Goal: Task Accomplishment & Management: Complete application form

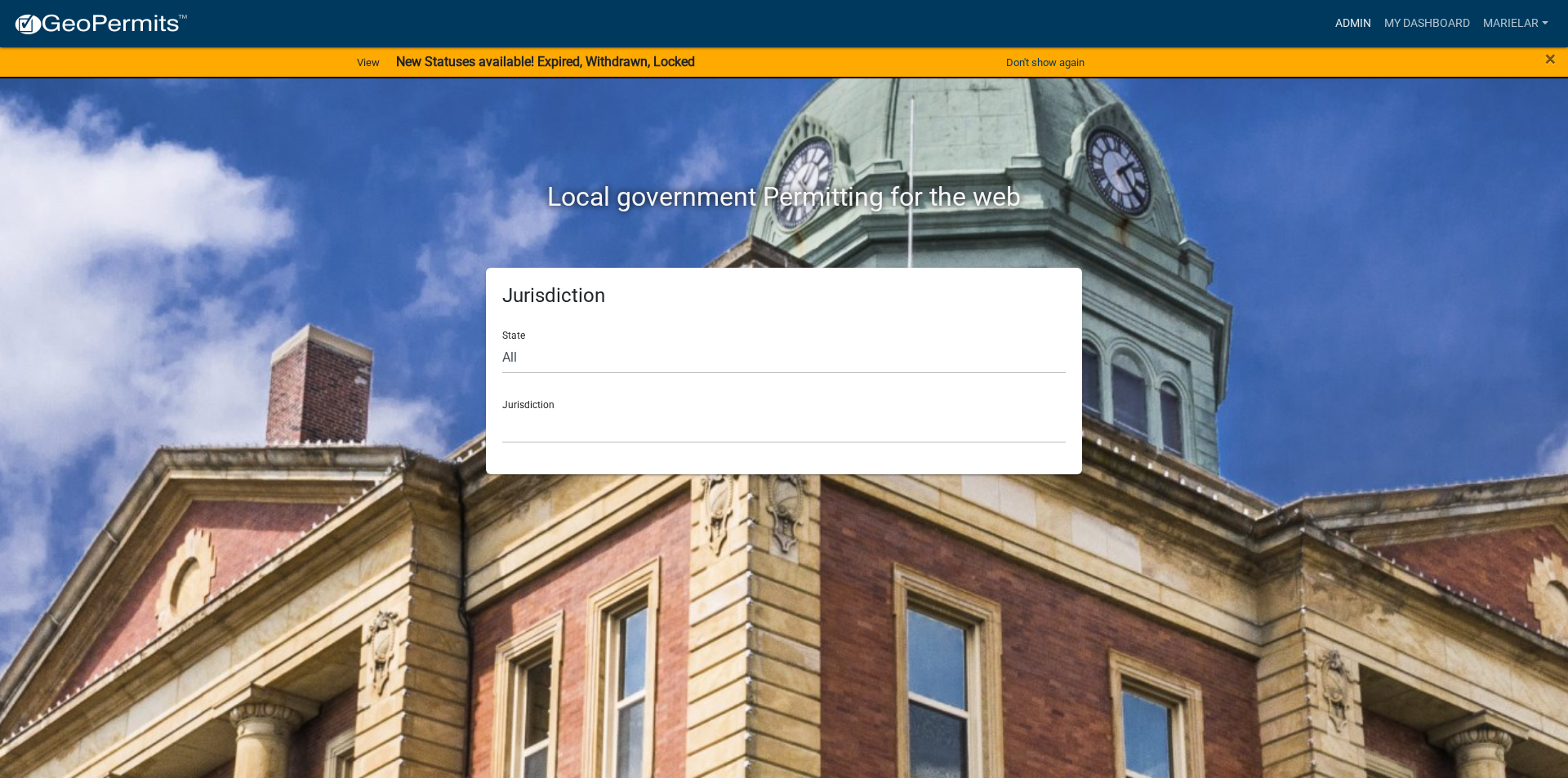
click at [1340, 31] on link "Admin" at bounding box center [1353, 23] width 49 height 31
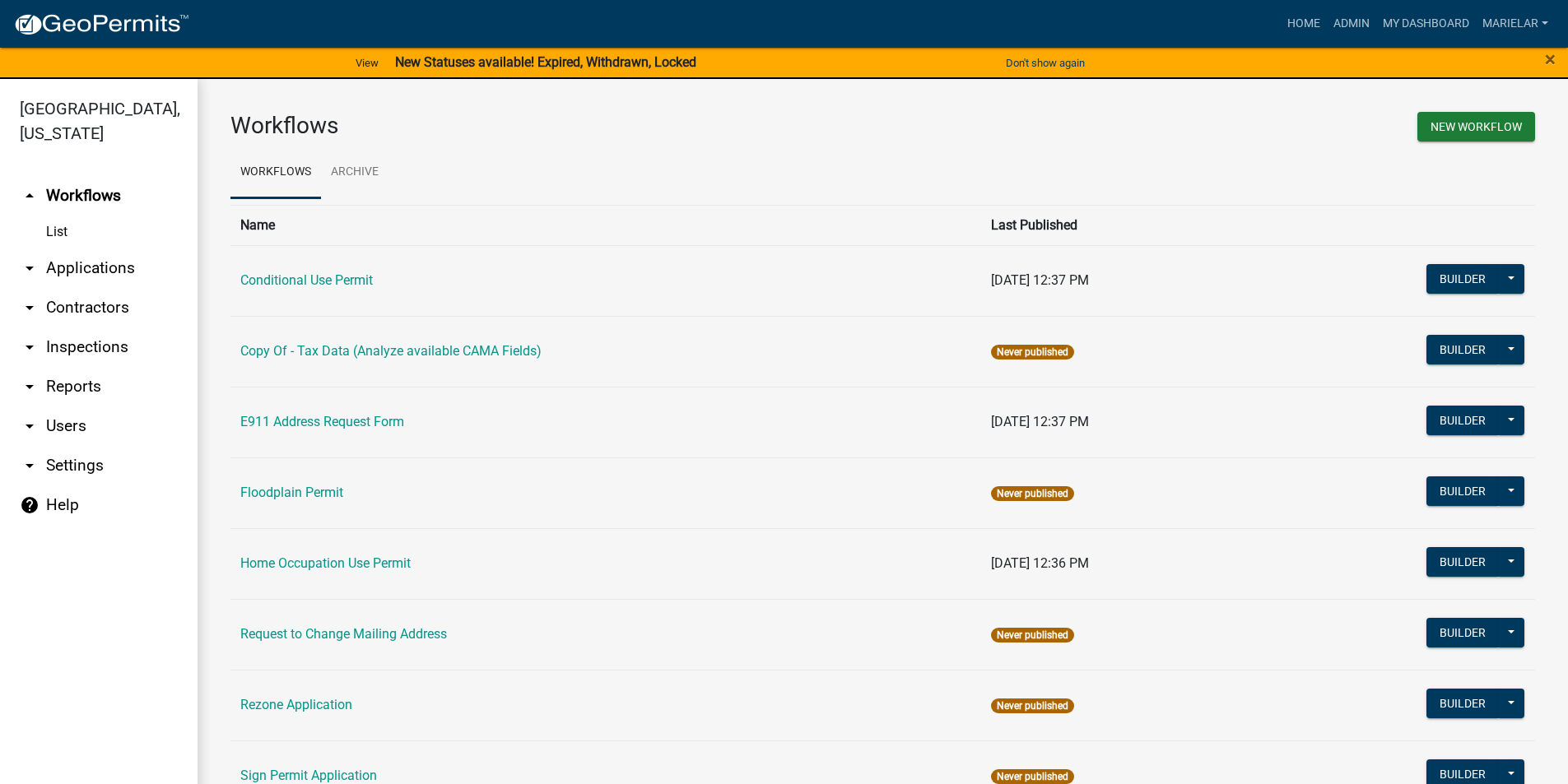
click at [25, 259] on icon "arrow_drop_down" at bounding box center [29, 268] width 19 height 19
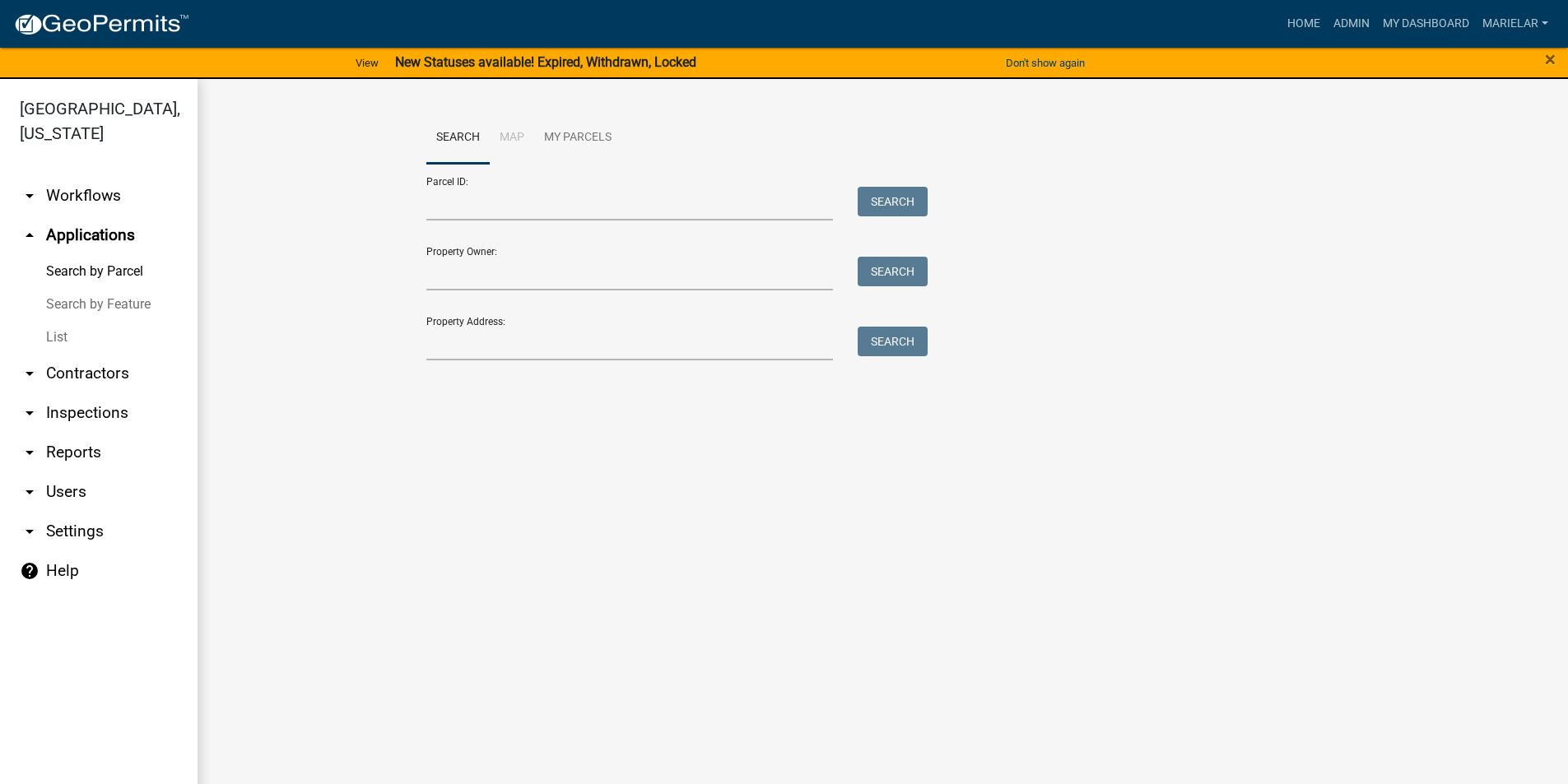
click at [51, 321] on link "List" at bounding box center [99, 337] width 198 height 33
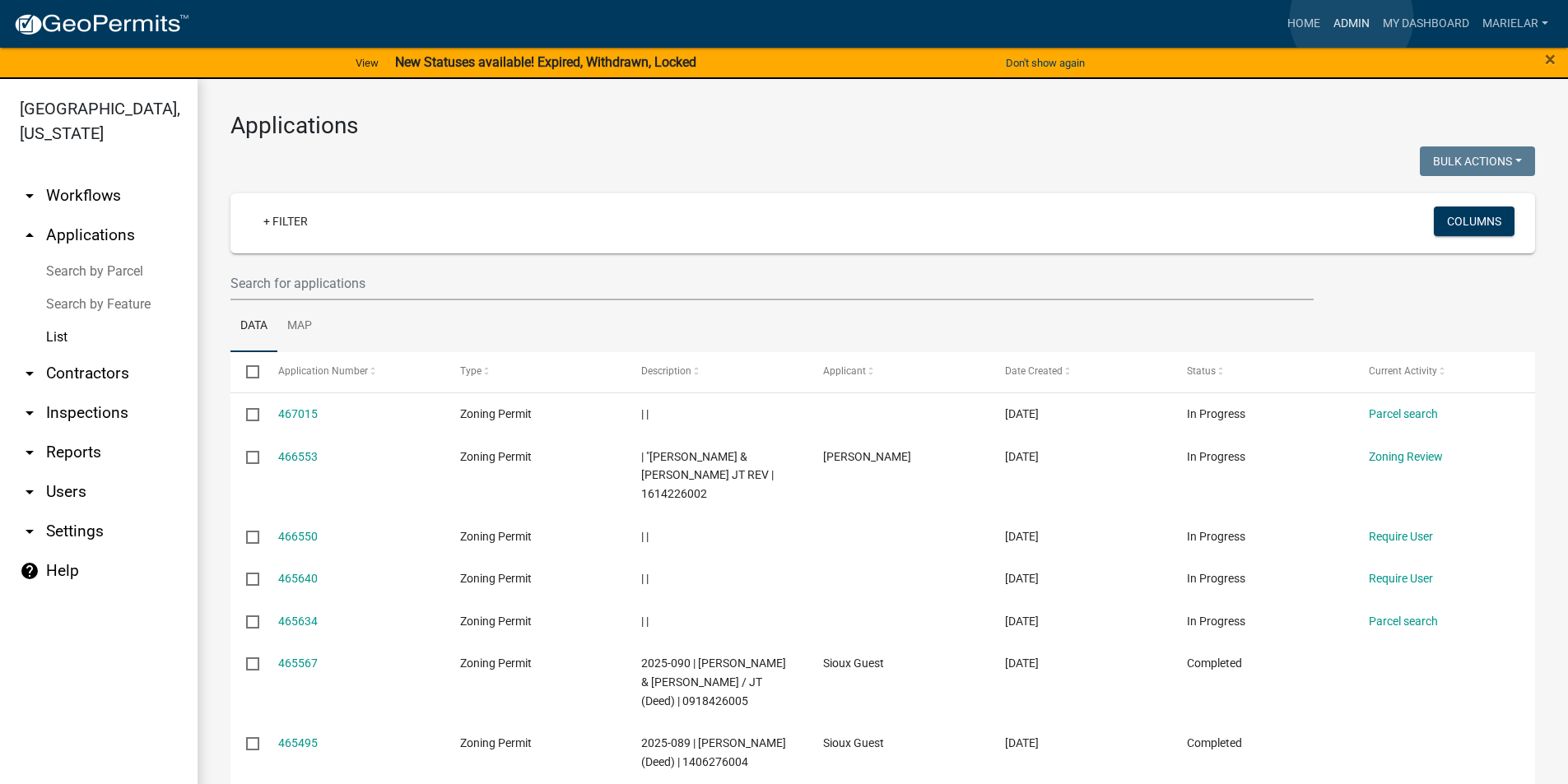
click at [1351, 18] on link "Admin" at bounding box center [1351, 23] width 49 height 31
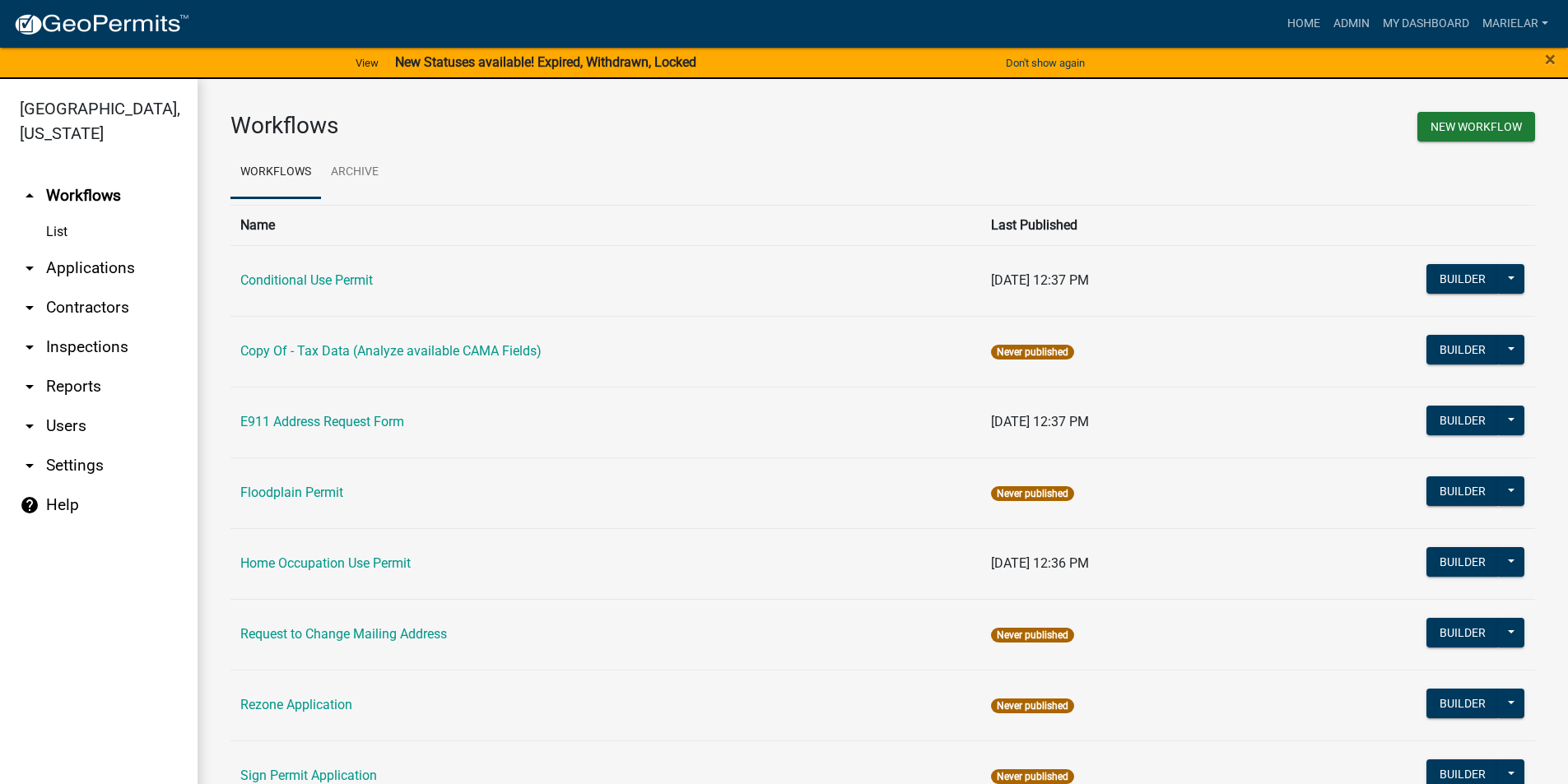
click at [27, 259] on icon "arrow_drop_down" at bounding box center [29, 268] width 19 height 19
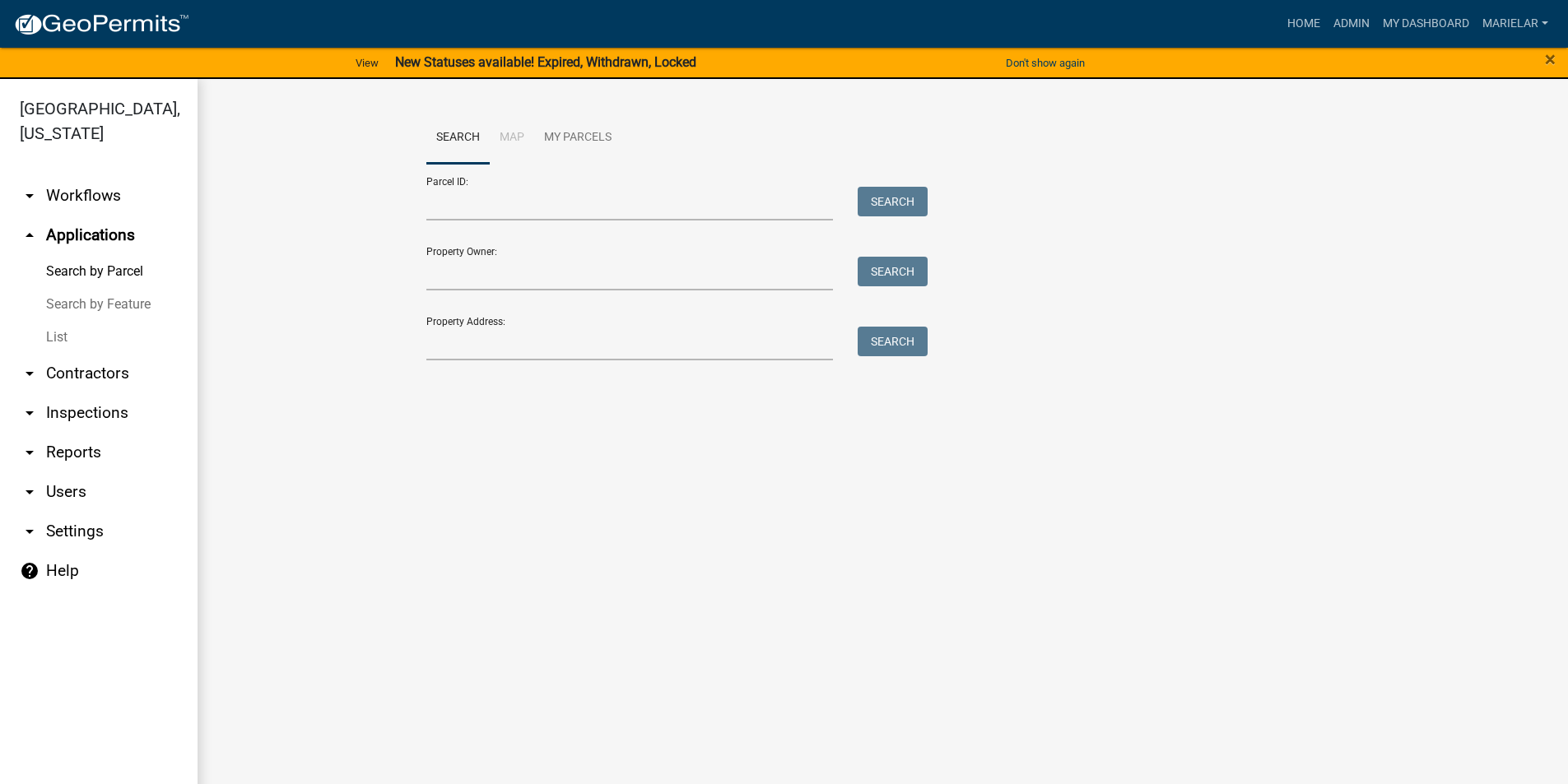
click at [55, 321] on link "List" at bounding box center [99, 337] width 198 height 33
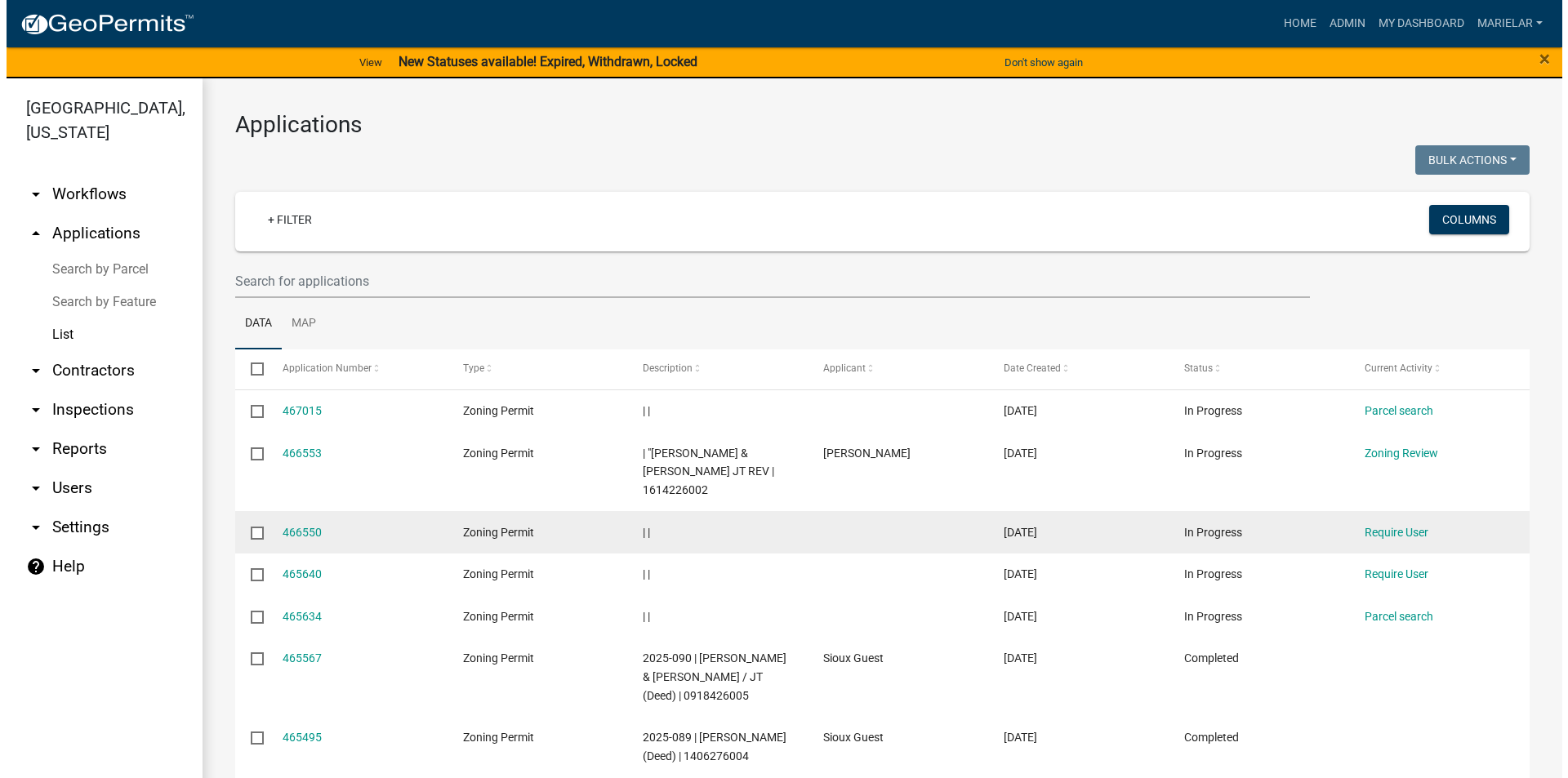
scroll to position [245, 0]
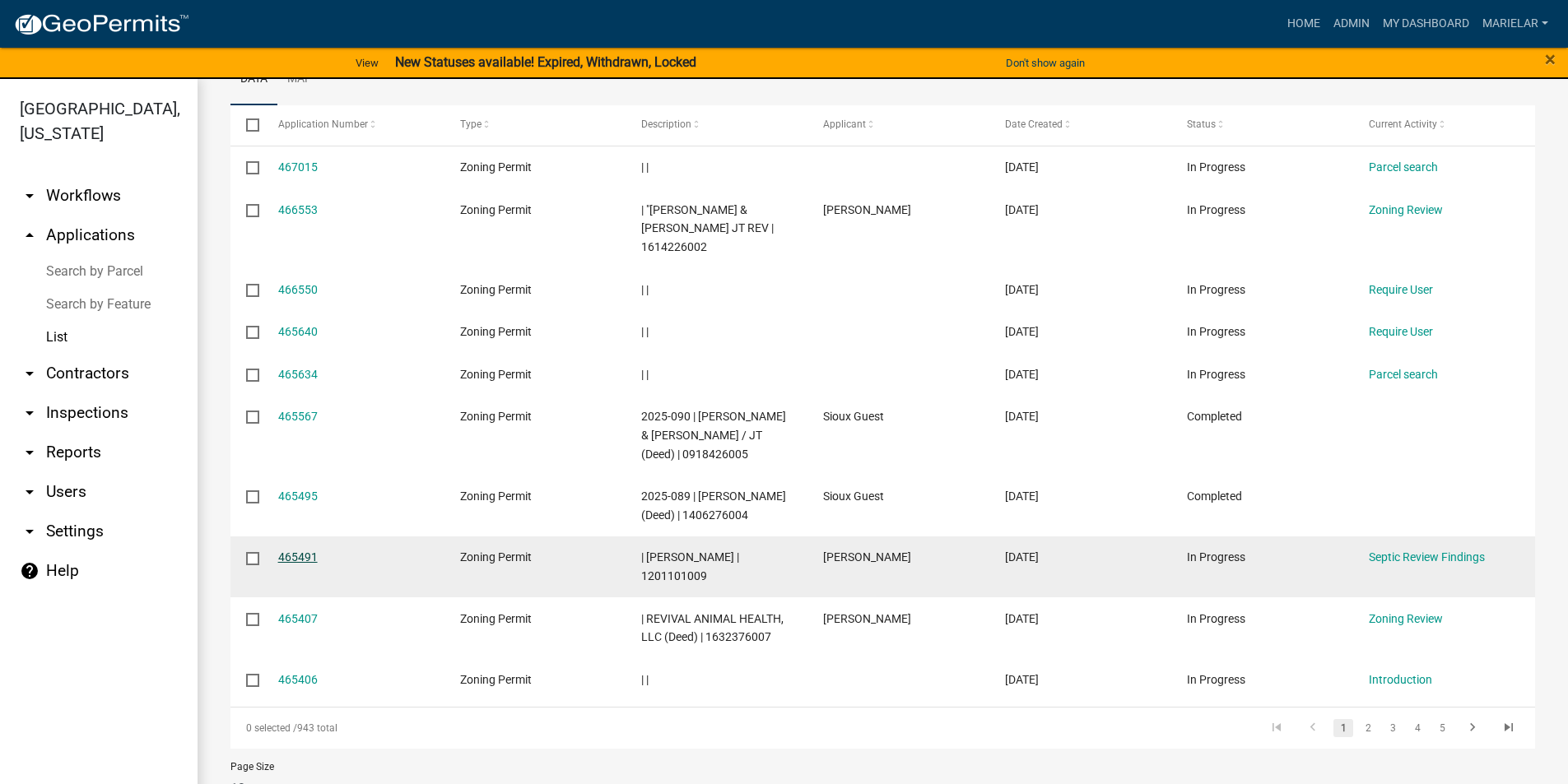
click at [289, 564] on link "465491" at bounding box center [298, 557] width 40 height 14
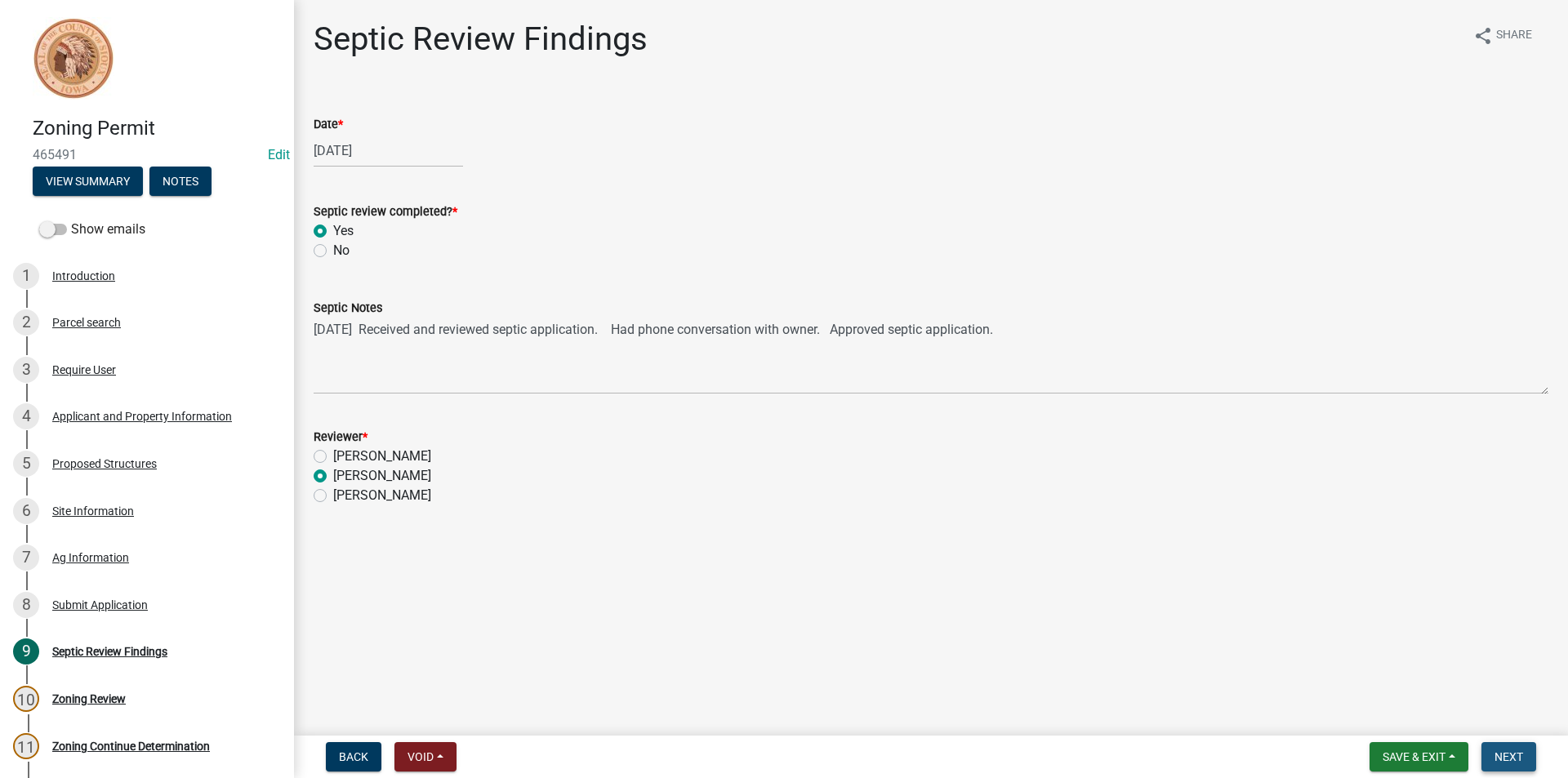
click at [1508, 751] on span "Next" at bounding box center [1509, 757] width 29 height 13
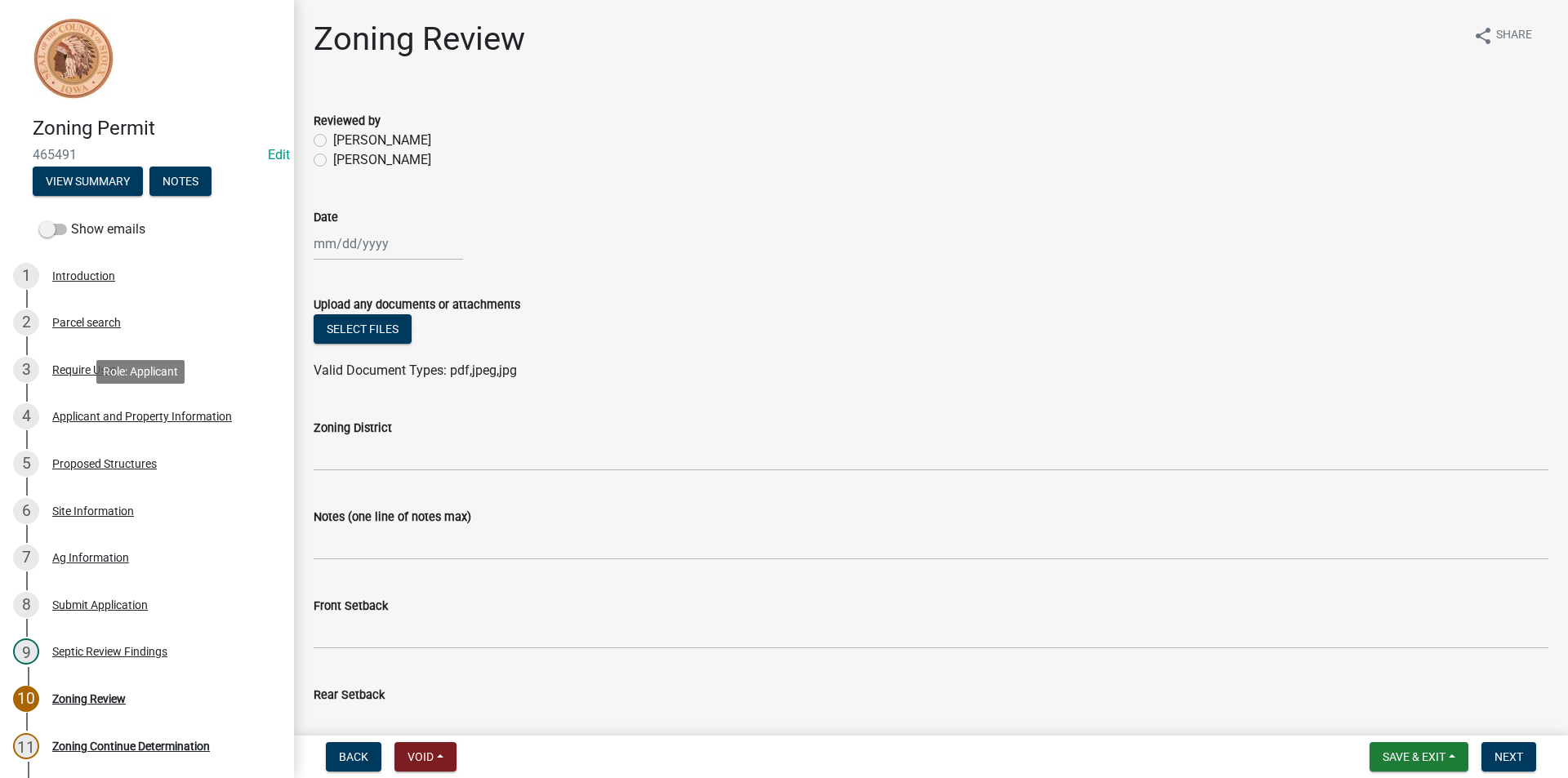
click at [143, 411] on div "Applicant and Property Information" at bounding box center [141, 416] width 180 height 12
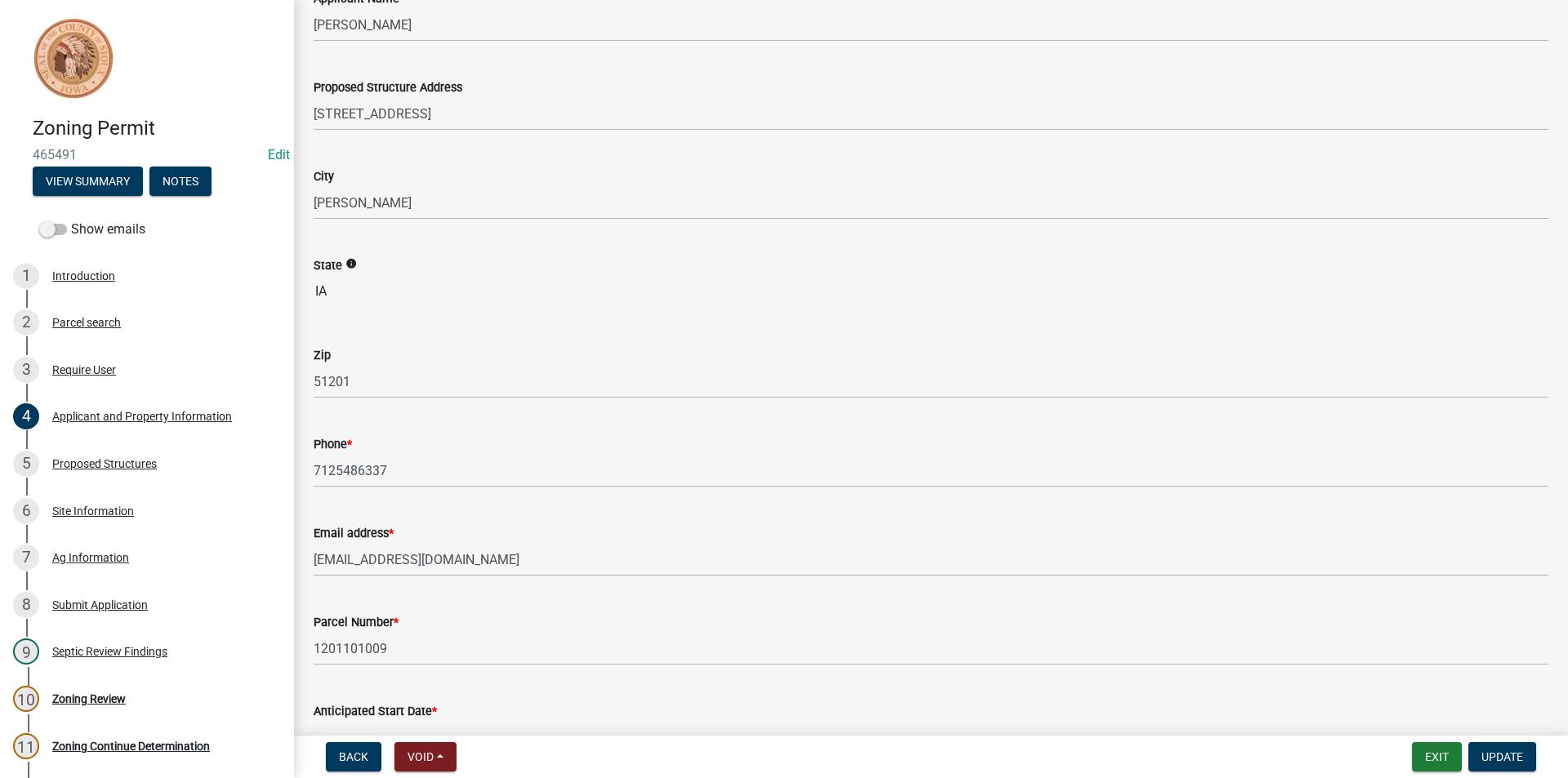
scroll to position [163, 0]
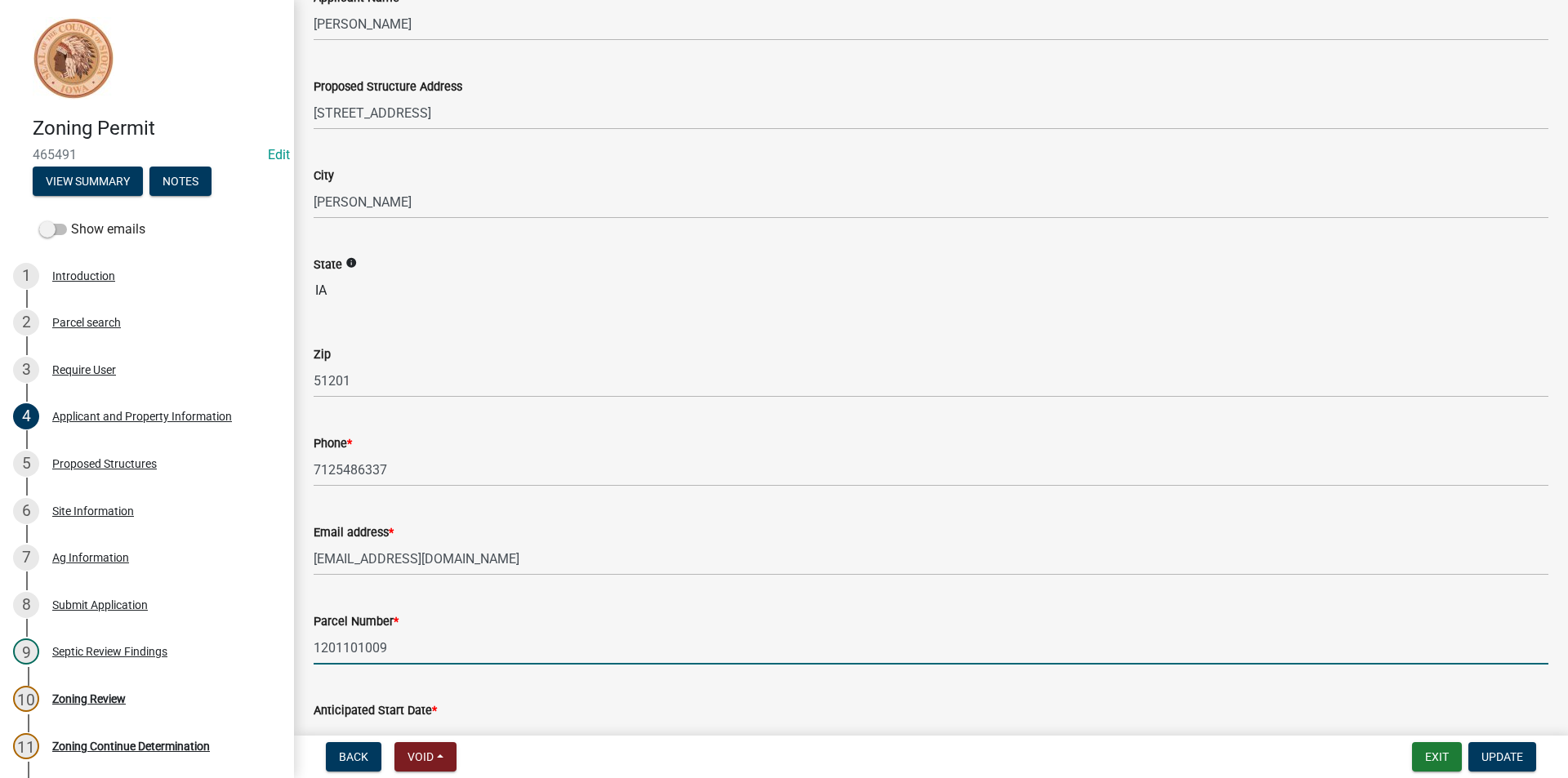
click at [354, 651] on input "1201101009" at bounding box center [931, 647] width 1235 height 34
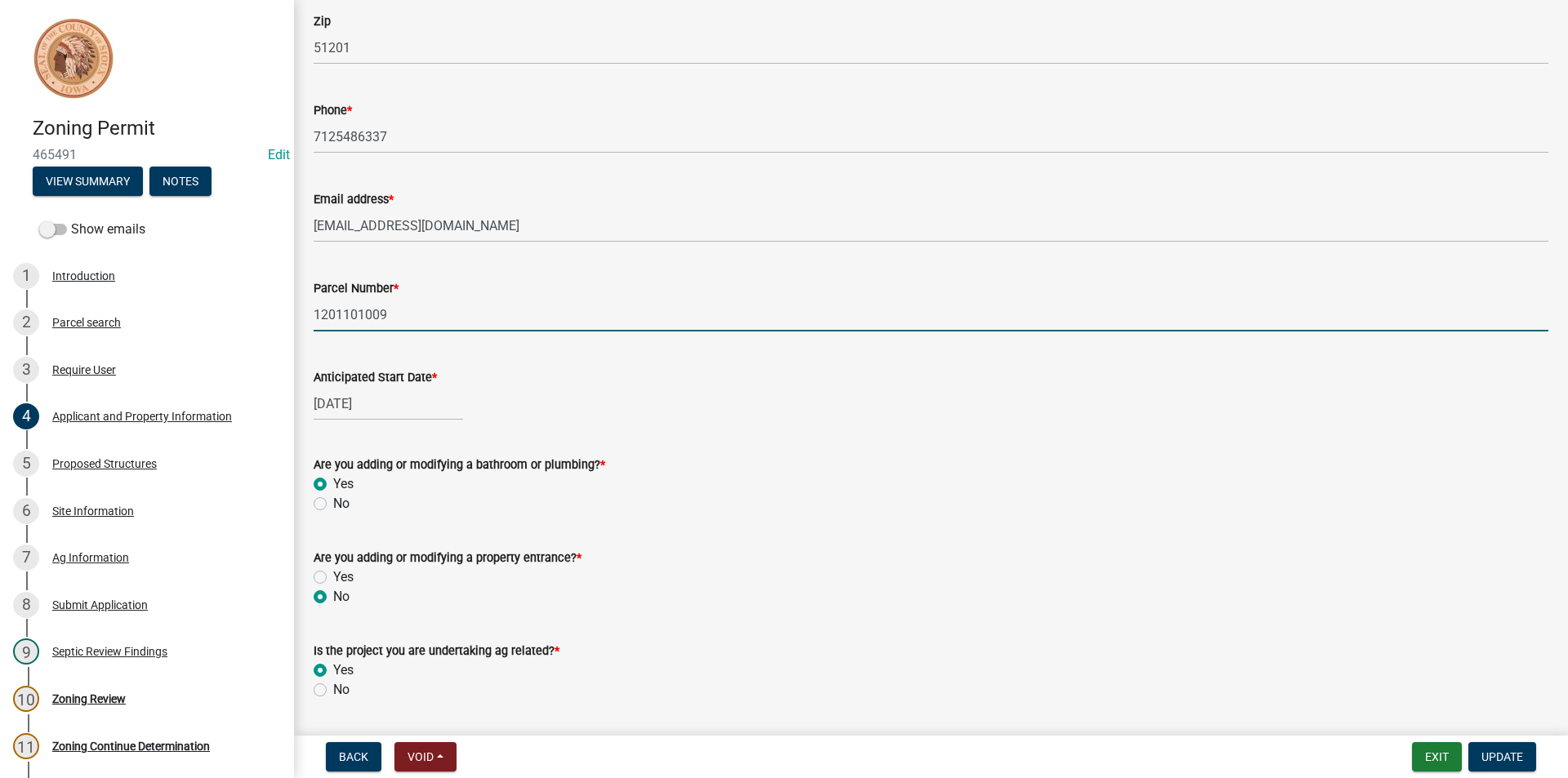
scroll to position [639, 0]
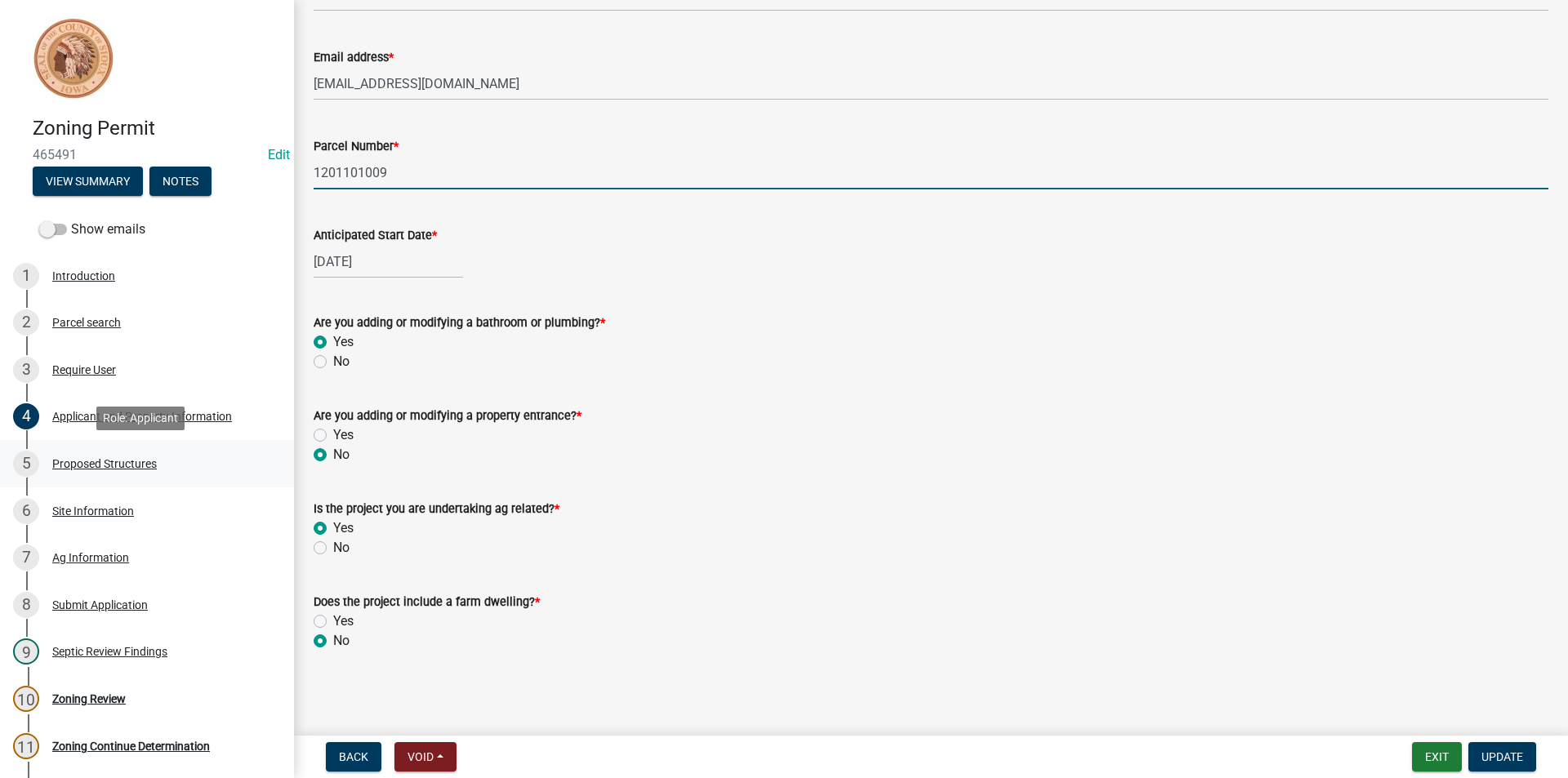
click at [128, 469] on div "Proposed Structures" at bounding box center [104, 464] width 105 height 12
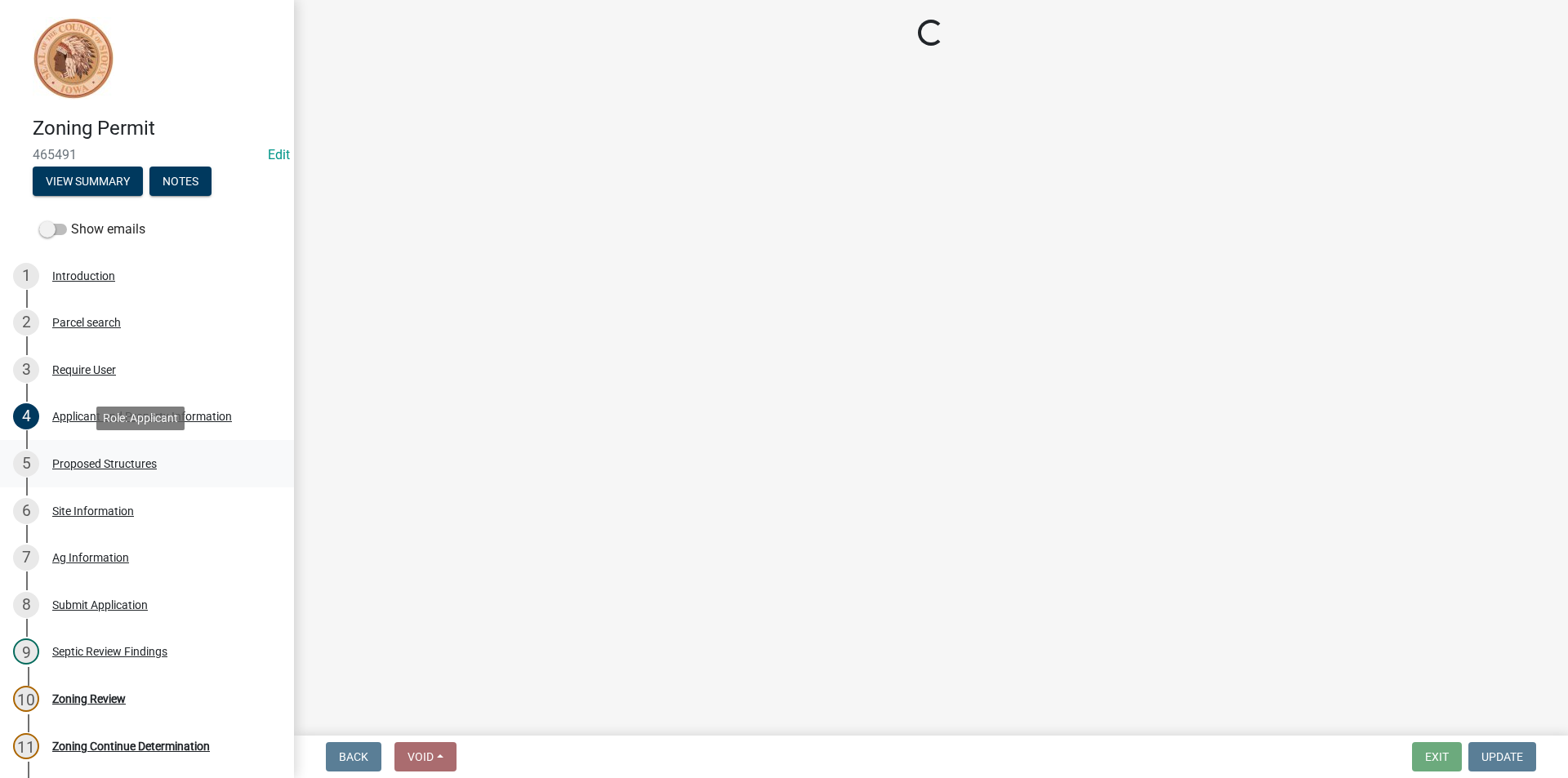
scroll to position [0, 0]
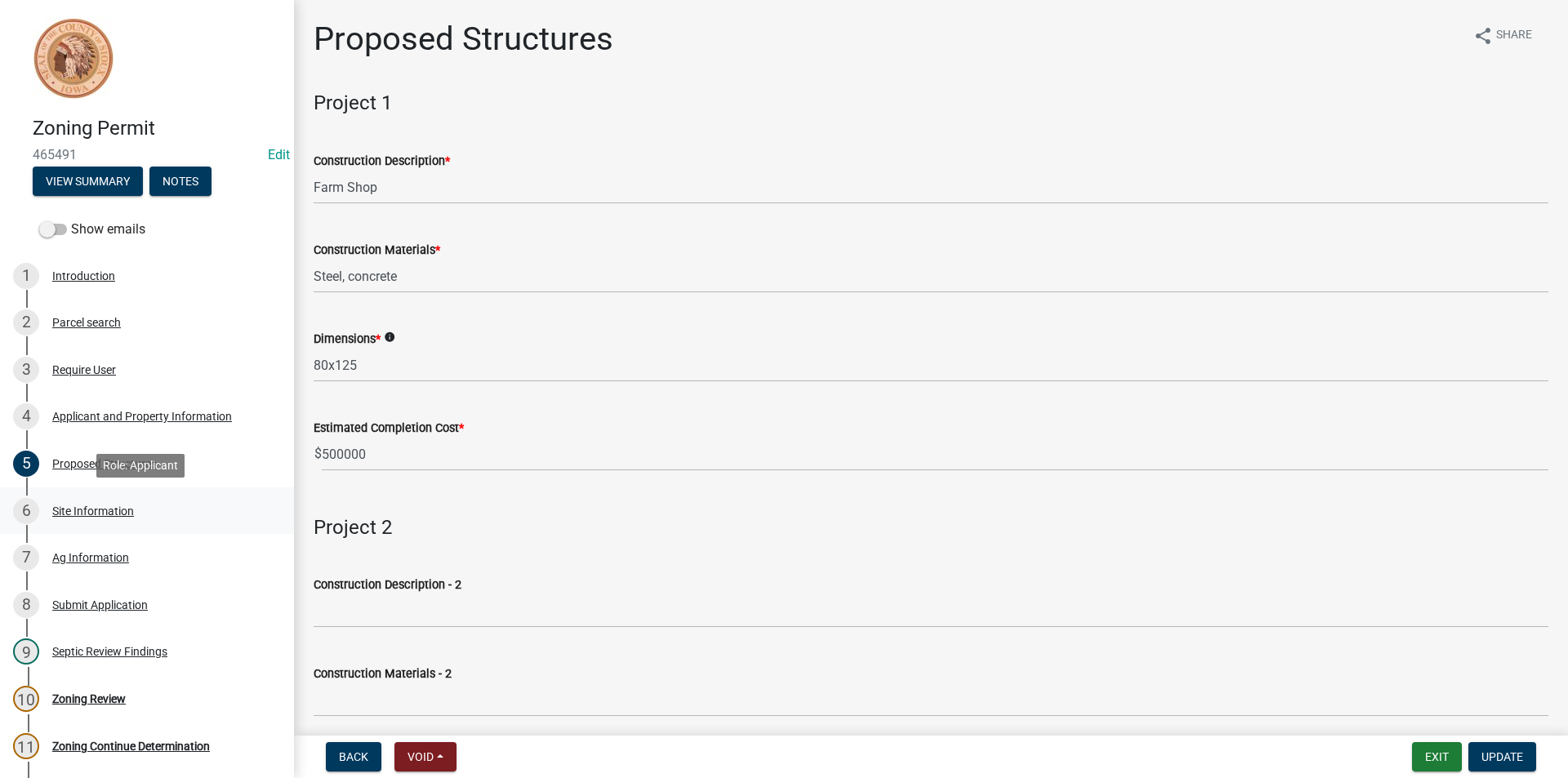
click at [84, 511] on div "Site Information" at bounding box center [92, 512] width 82 height 12
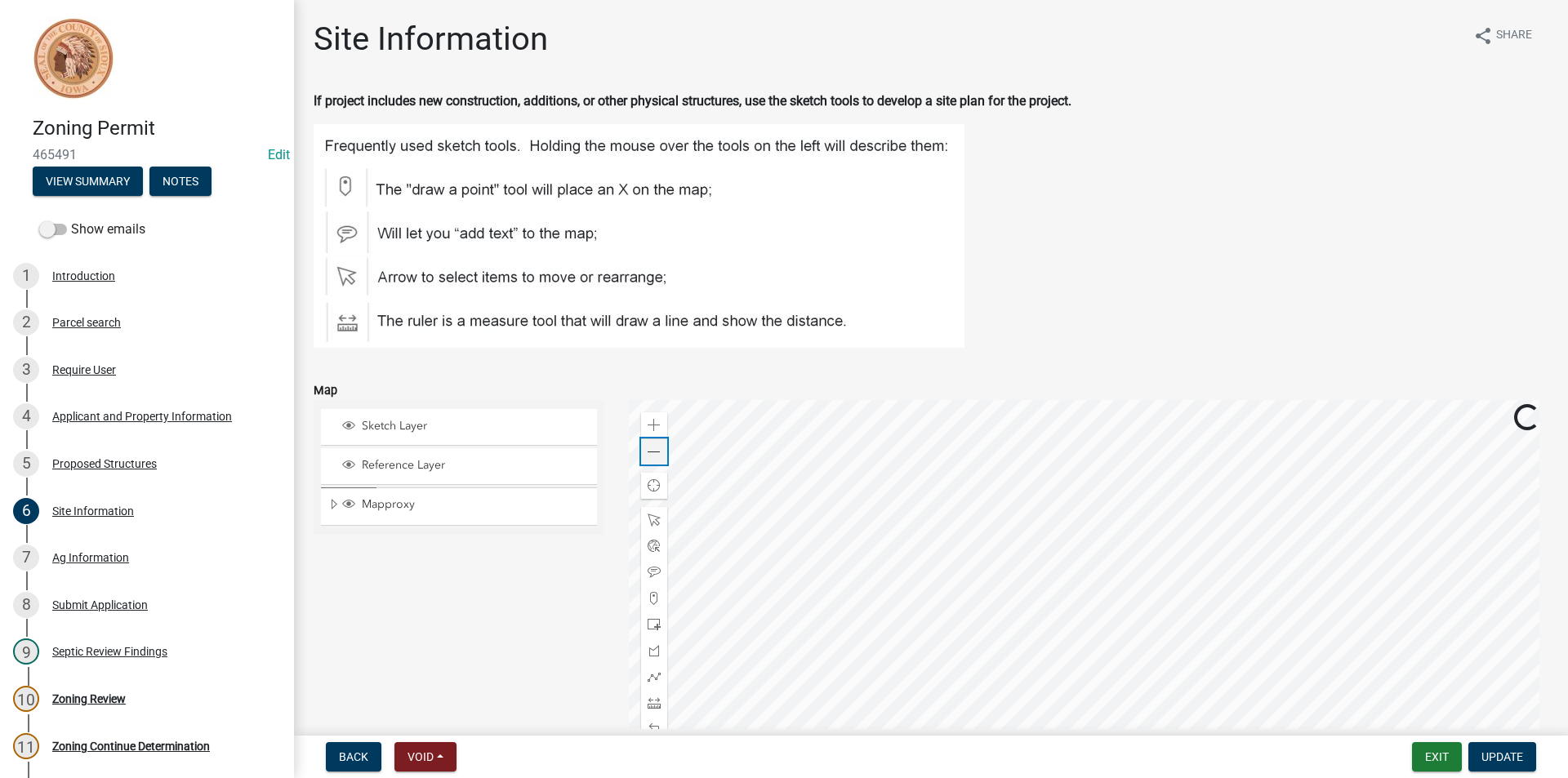
click at [654, 456] on span at bounding box center [654, 453] width 13 height 13
click at [828, 560] on div at bounding box center [1089, 604] width 921 height 409
click at [116, 549] on div "7 Ag Information" at bounding box center [140, 557] width 255 height 26
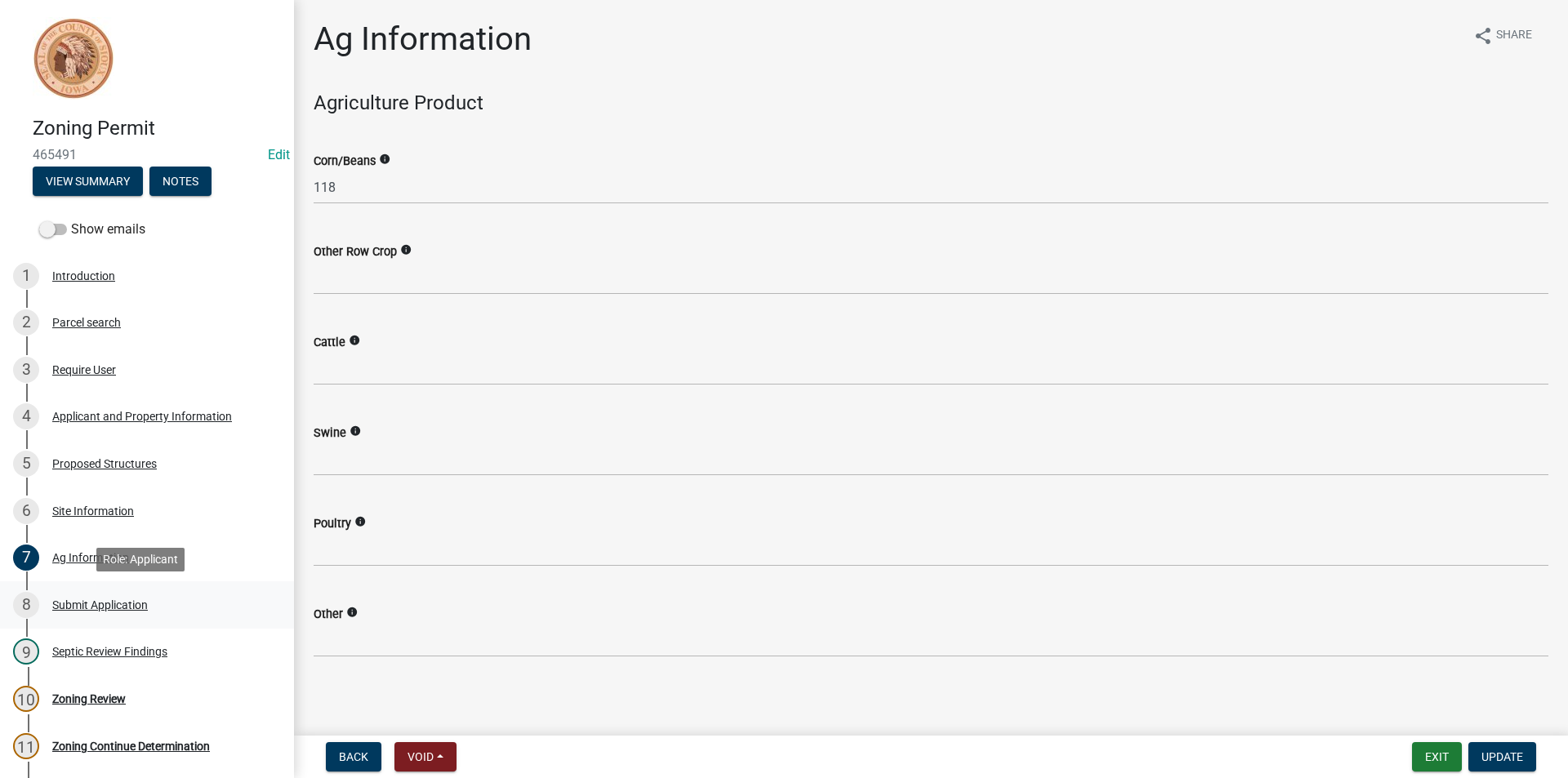
click at [113, 599] on div "Submit Application" at bounding box center [99, 605] width 95 height 12
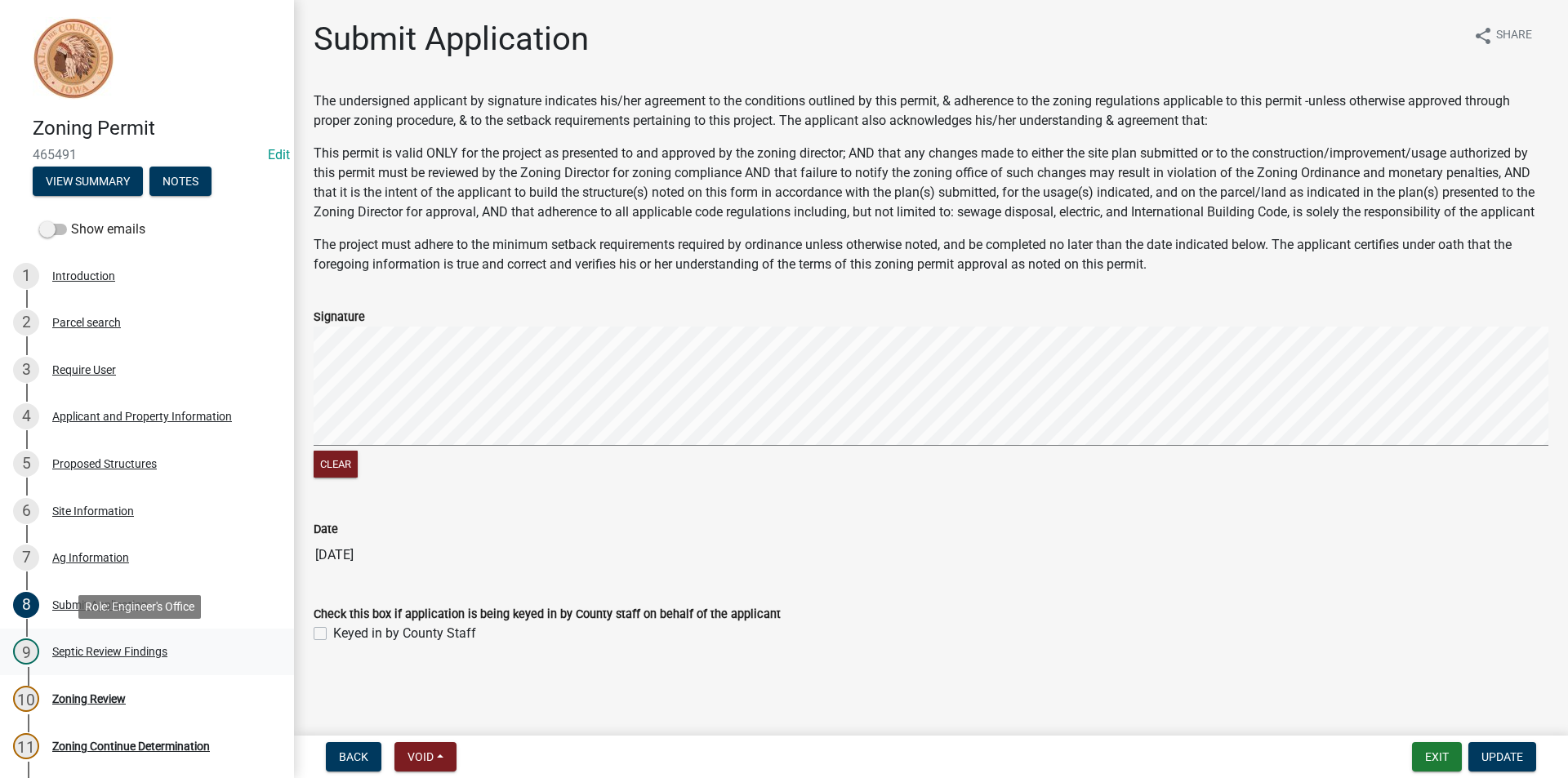
click at [145, 648] on div "Septic Review Findings" at bounding box center [110, 652] width 115 height 12
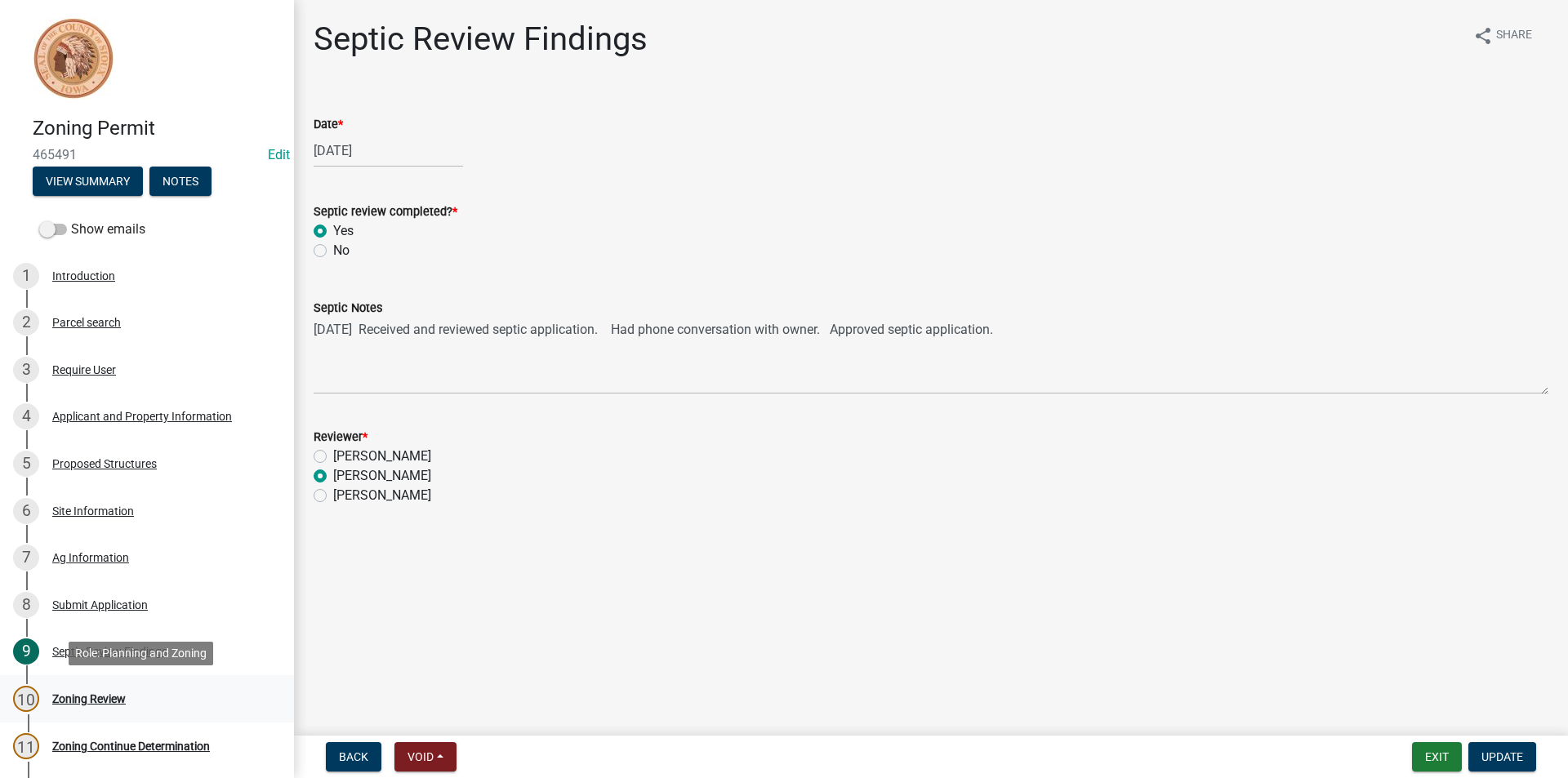
click at [101, 688] on div "10 Zoning Review" at bounding box center [140, 698] width 255 height 26
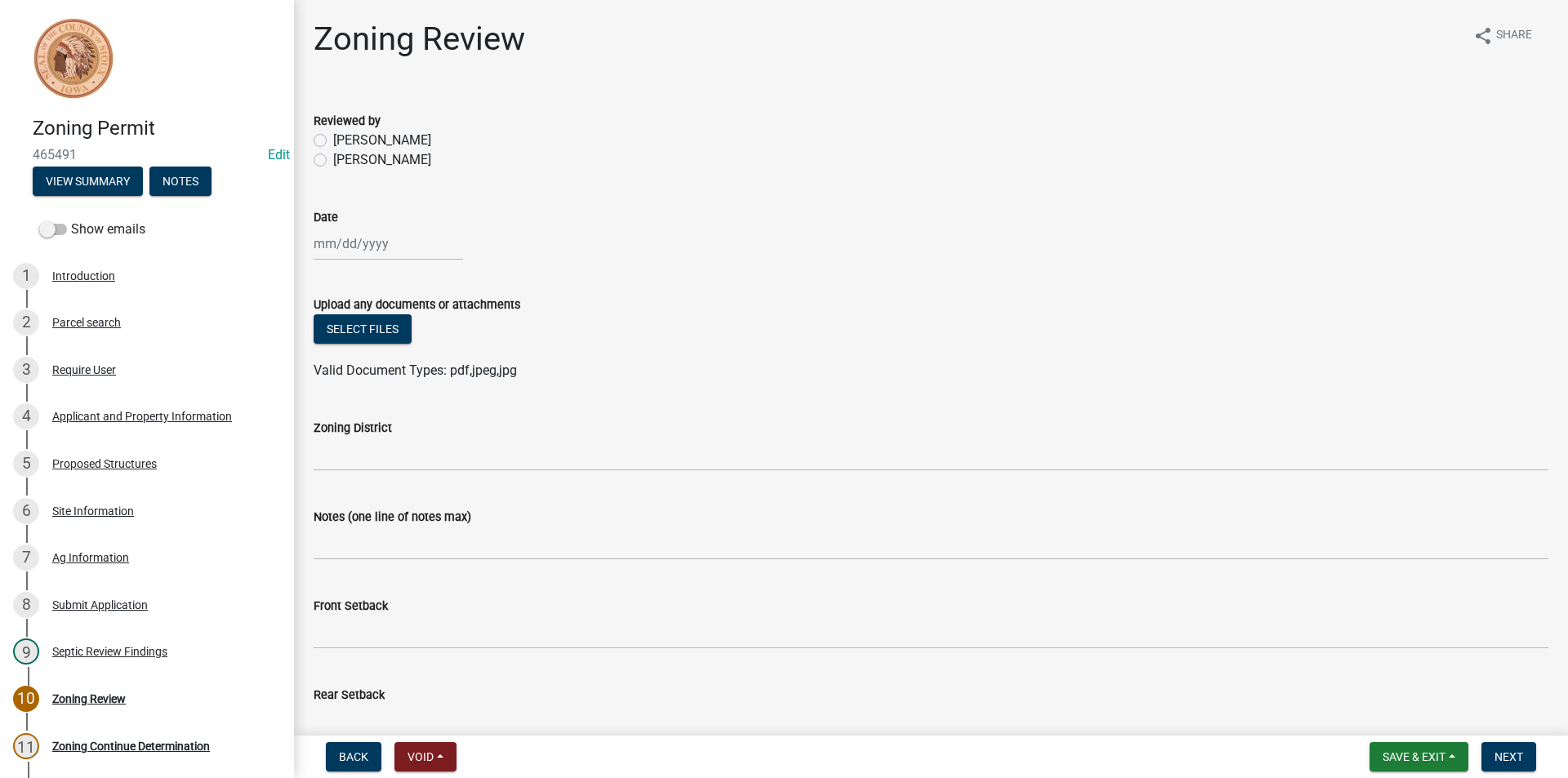
click at [333, 161] on label "[PERSON_NAME]" at bounding box center [382, 160] width 98 height 19
click at [333, 161] on input "[PERSON_NAME]" at bounding box center [338, 155] width 11 height 11
radio input "true"
click at [372, 248] on div at bounding box center [388, 243] width 149 height 34
select select "8"
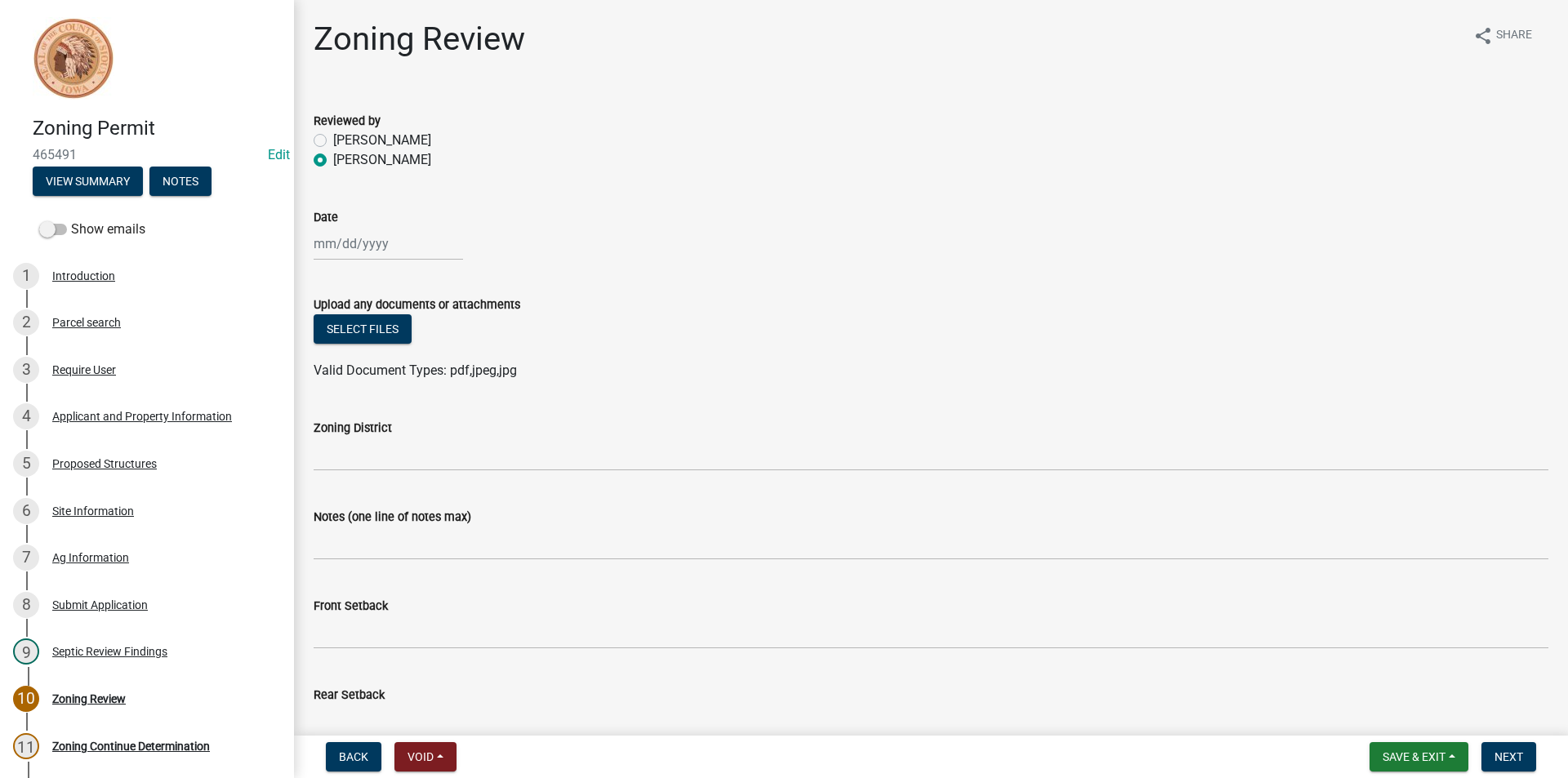
select select "2025"
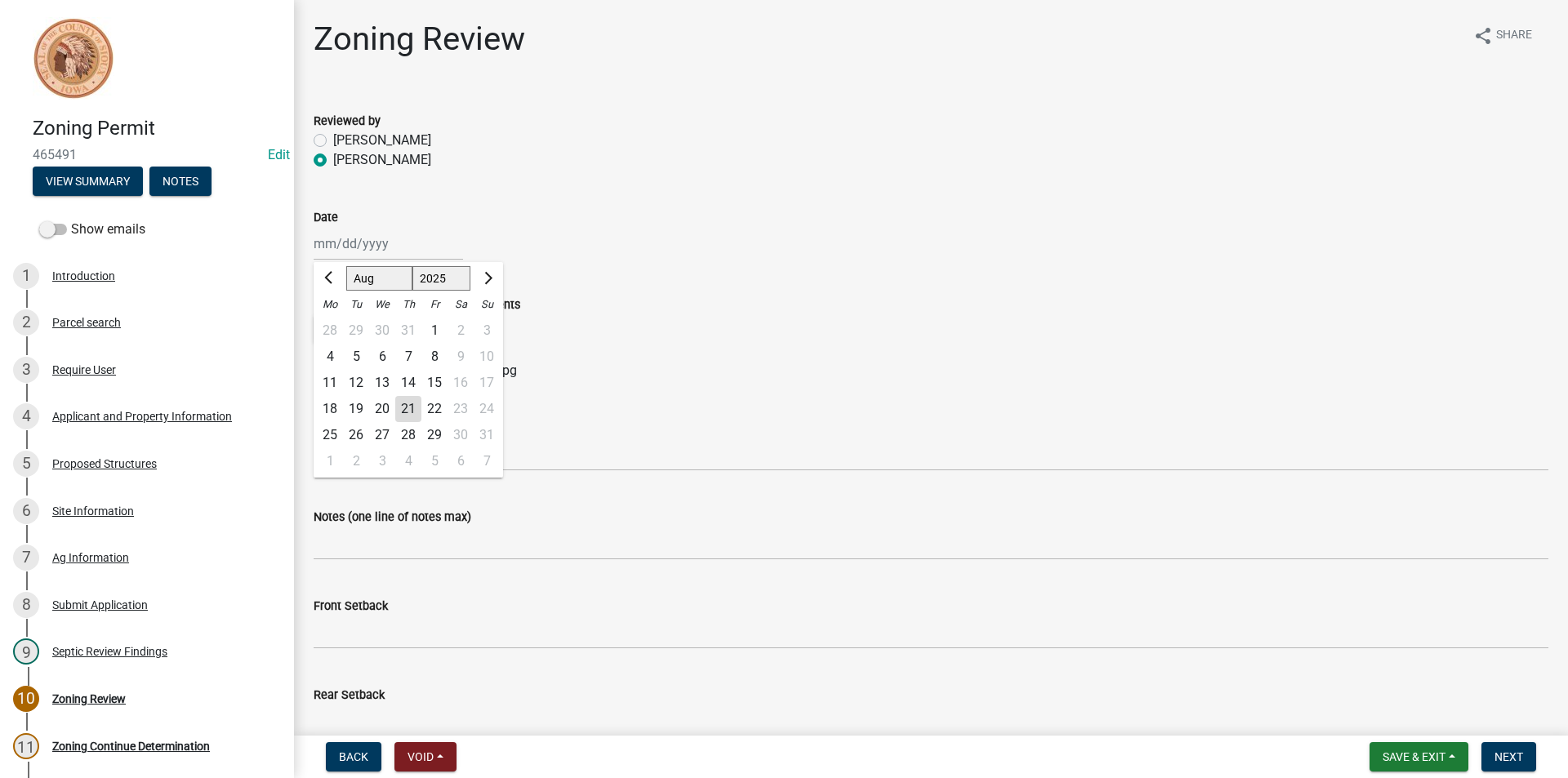
click at [789, 345] on div "Select files" at bounding box center [931, 331] width 1235 height 34
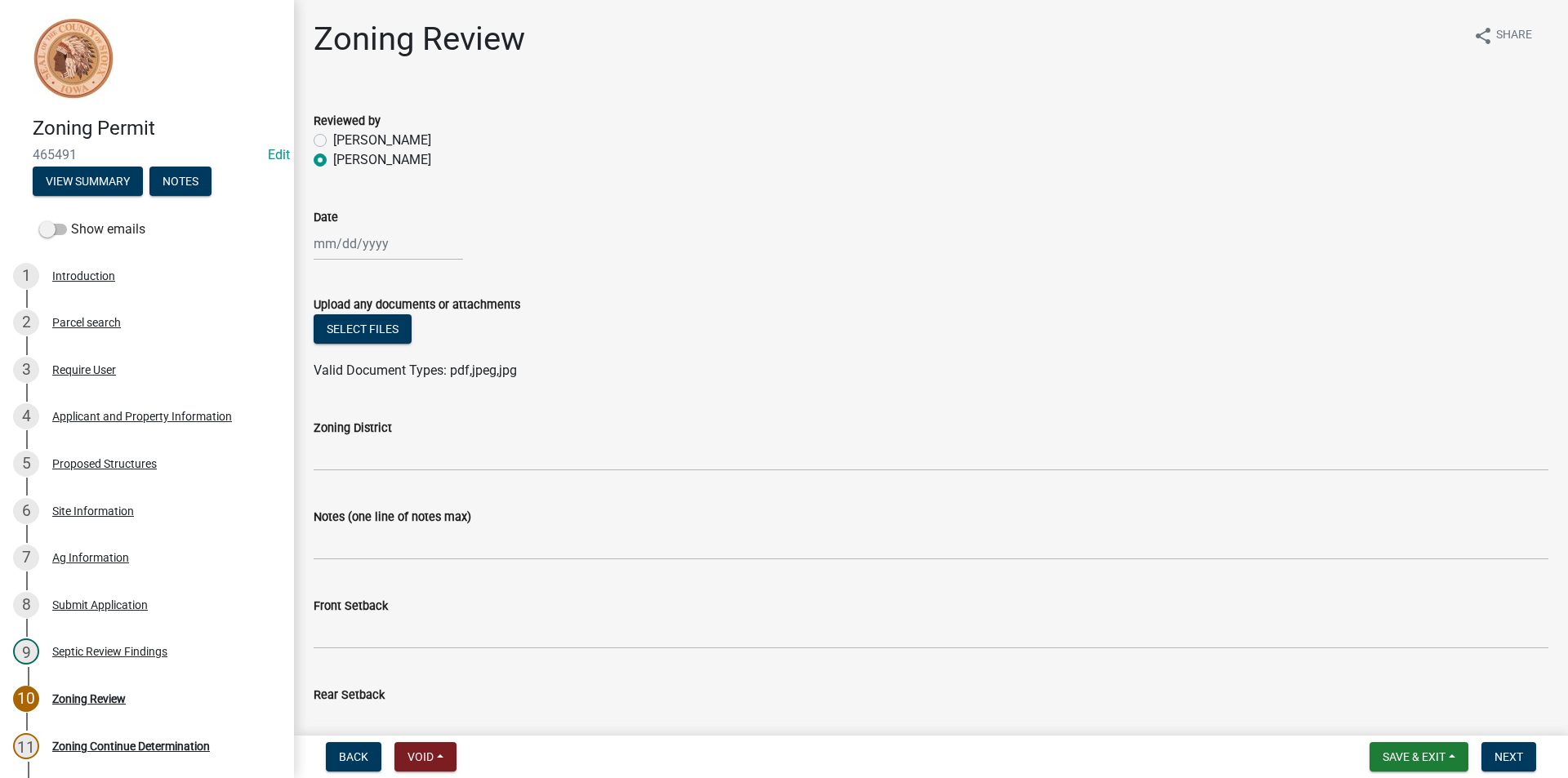
click at [356, 250] on div at bounding box center [388, 243] width 149 height 34
select select "8"
select select "2025"
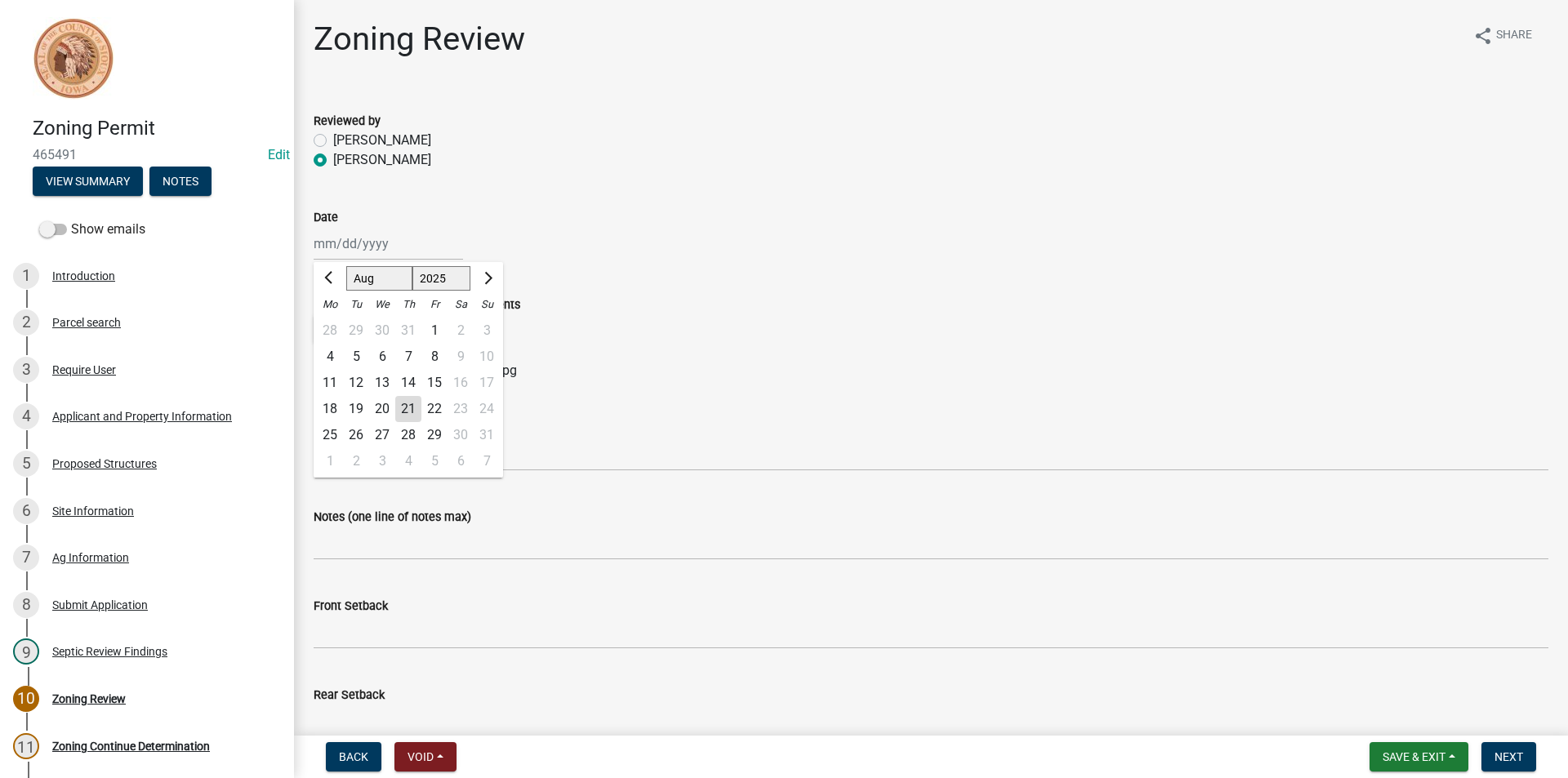
click at [399, 410] on div "21" at bounding box center [408, 409] width 26 height 26
type input "[DATE]"
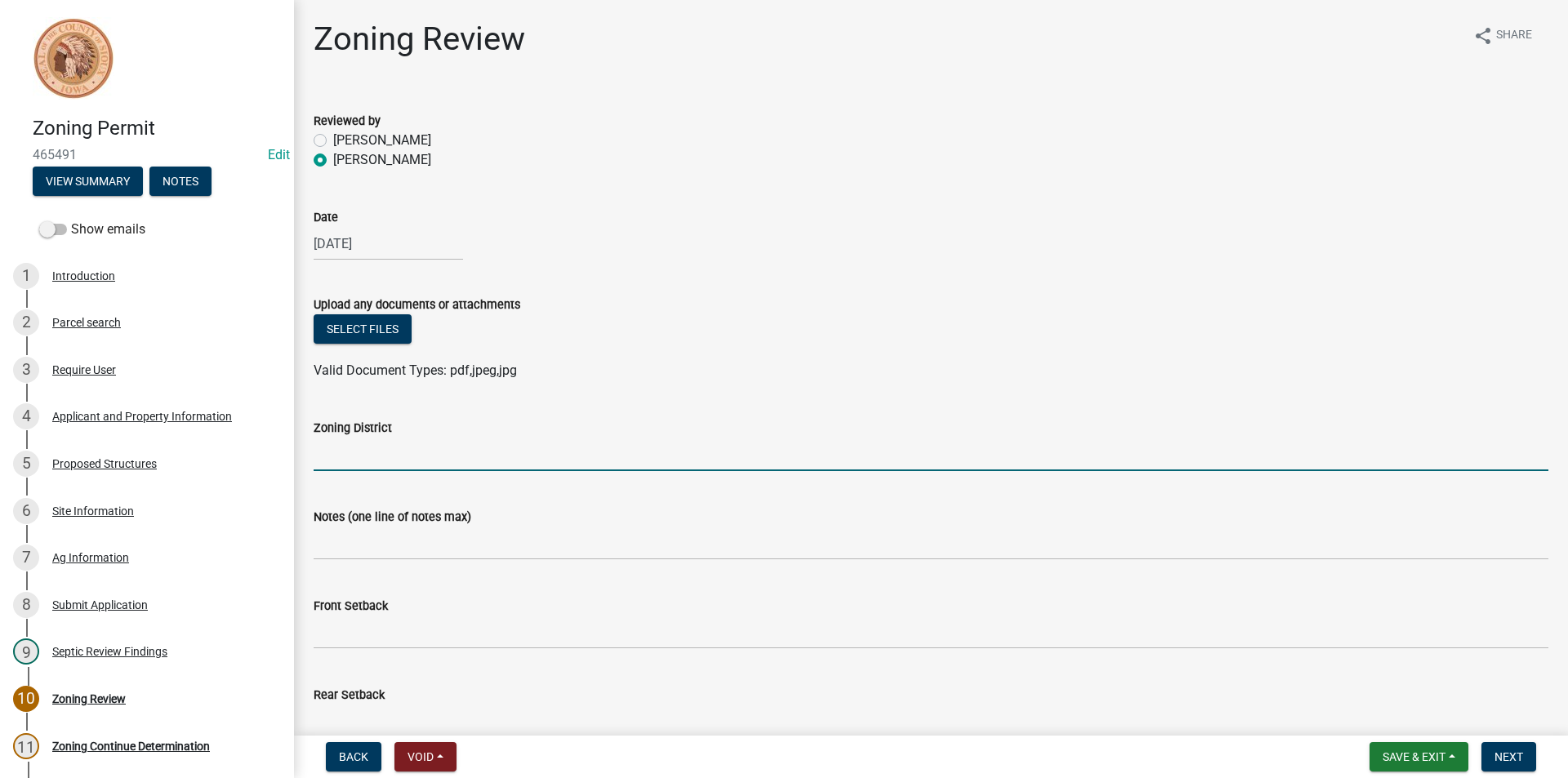
click at [392, 446] on input "Zoning District" at bounding box center [931, 454] width 1235 height 34
type input "a"
type input "AG"
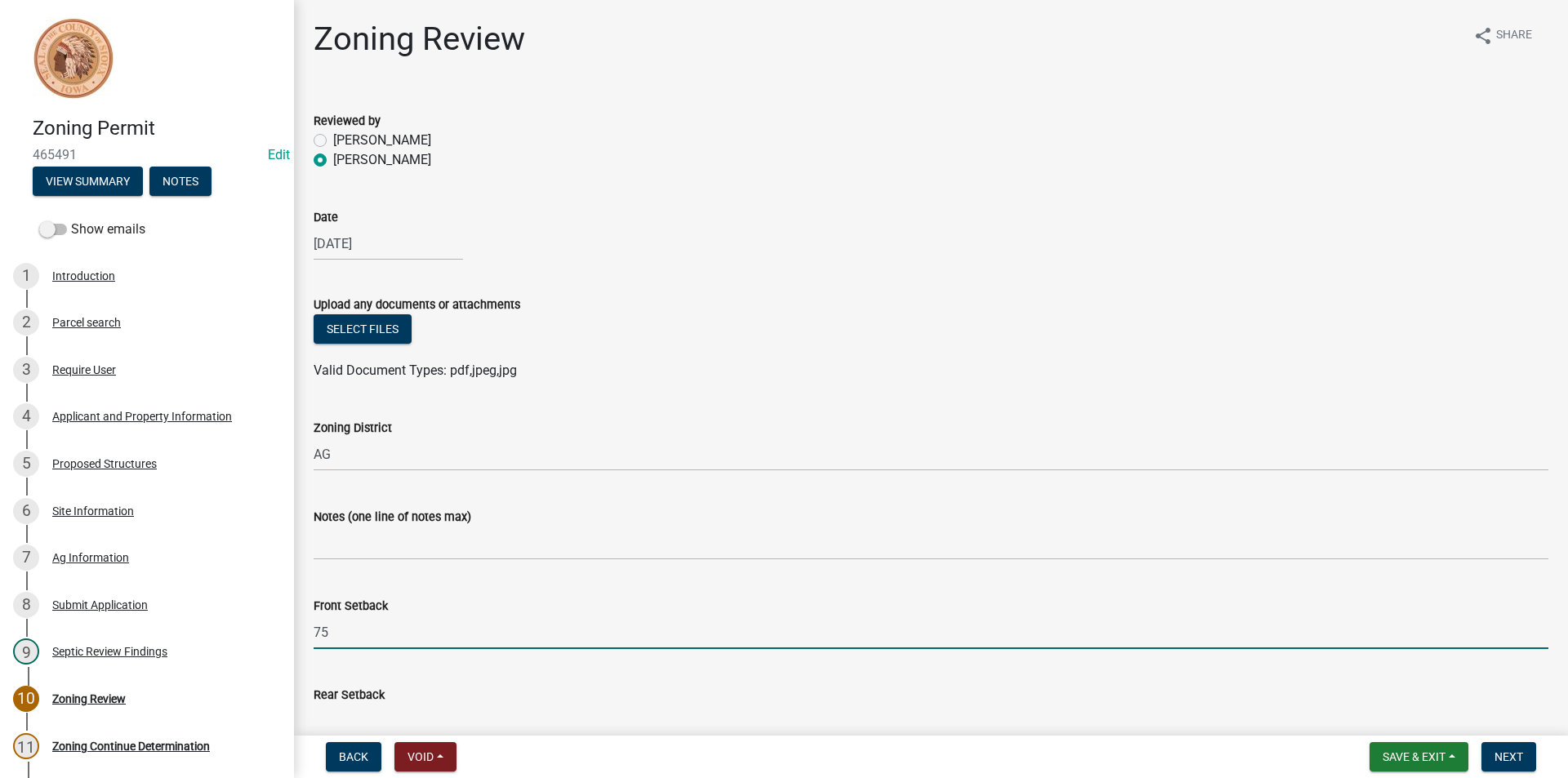
type input "75"
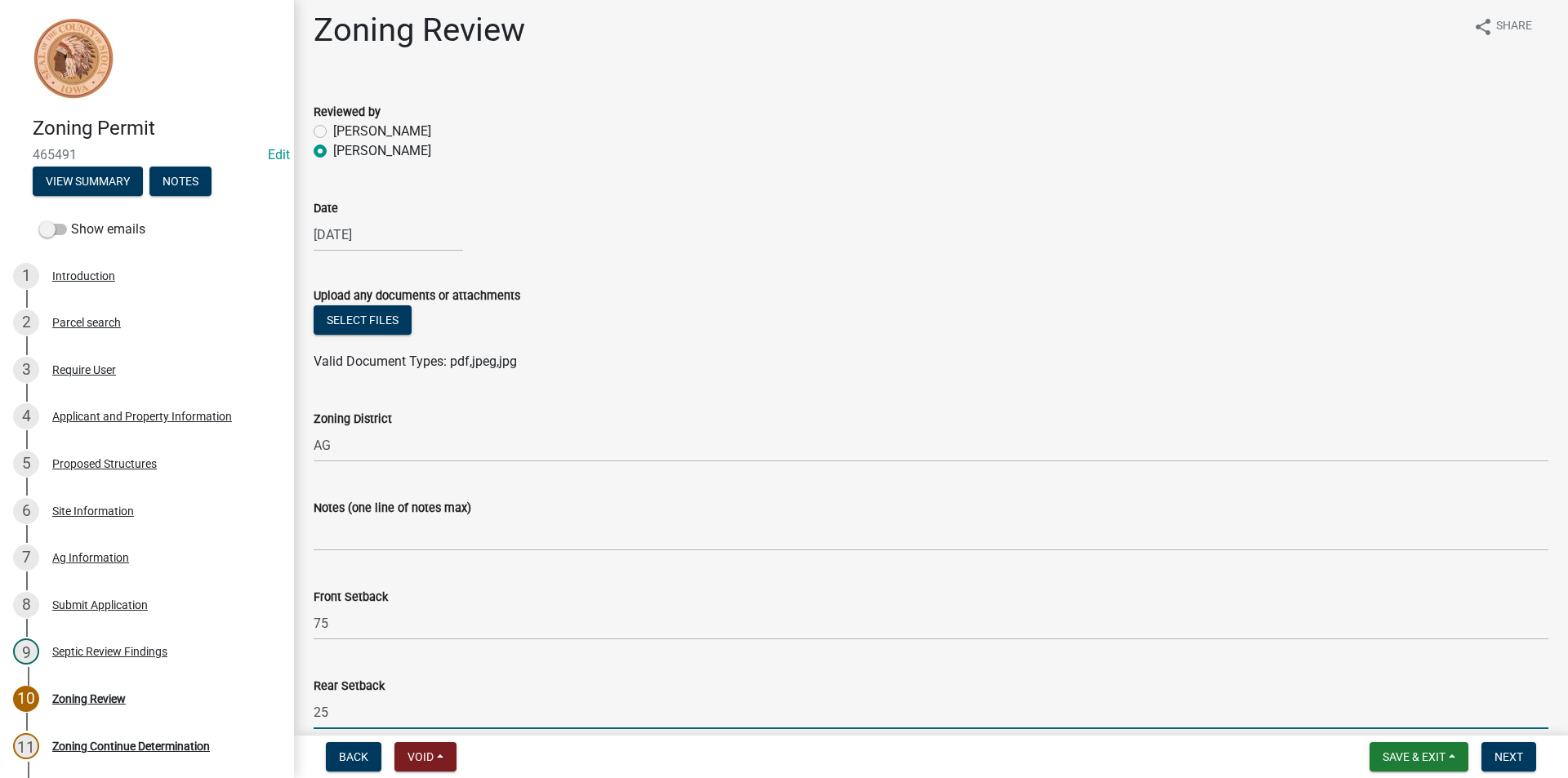
type input "25"
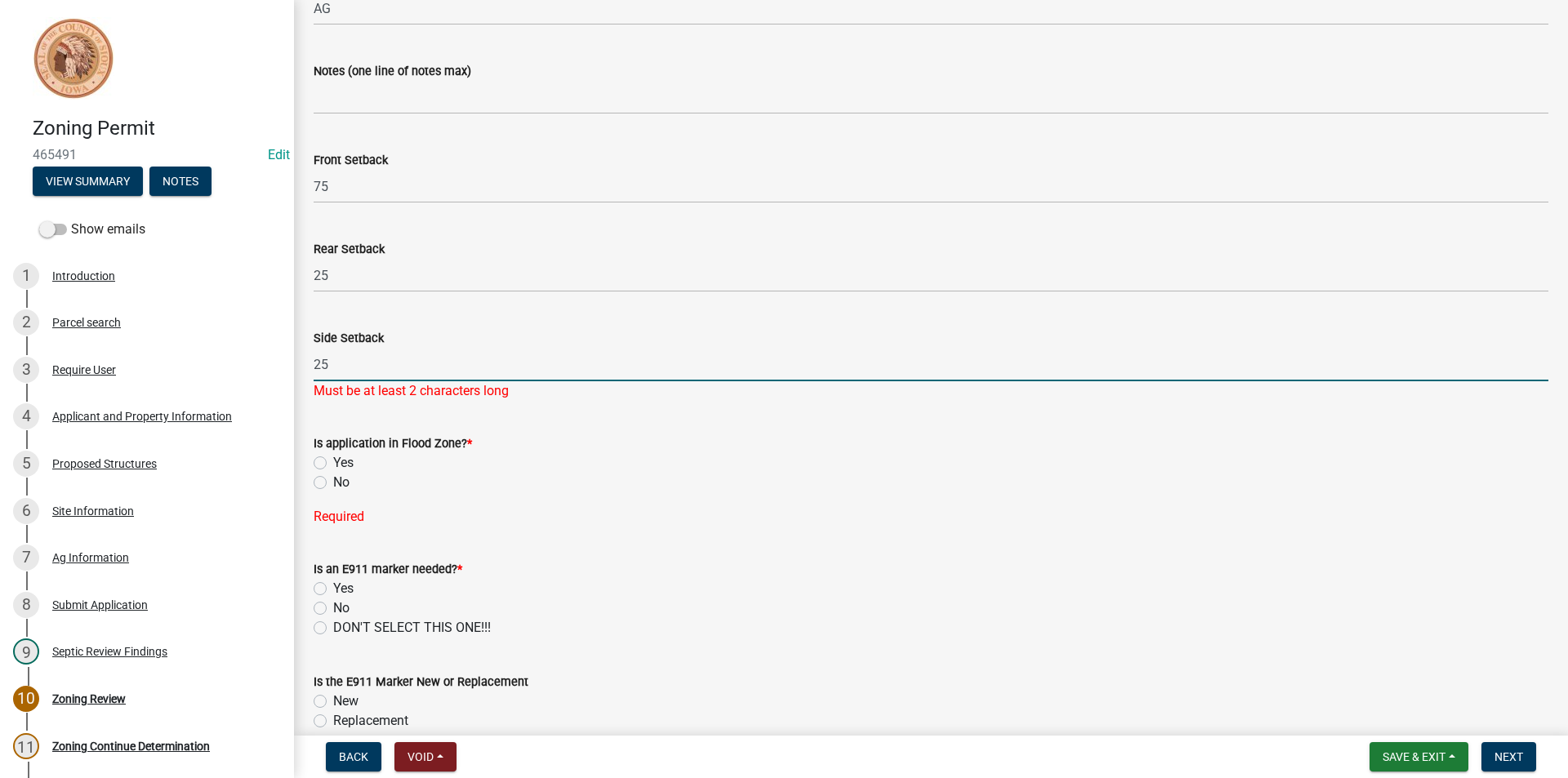
type input "25"
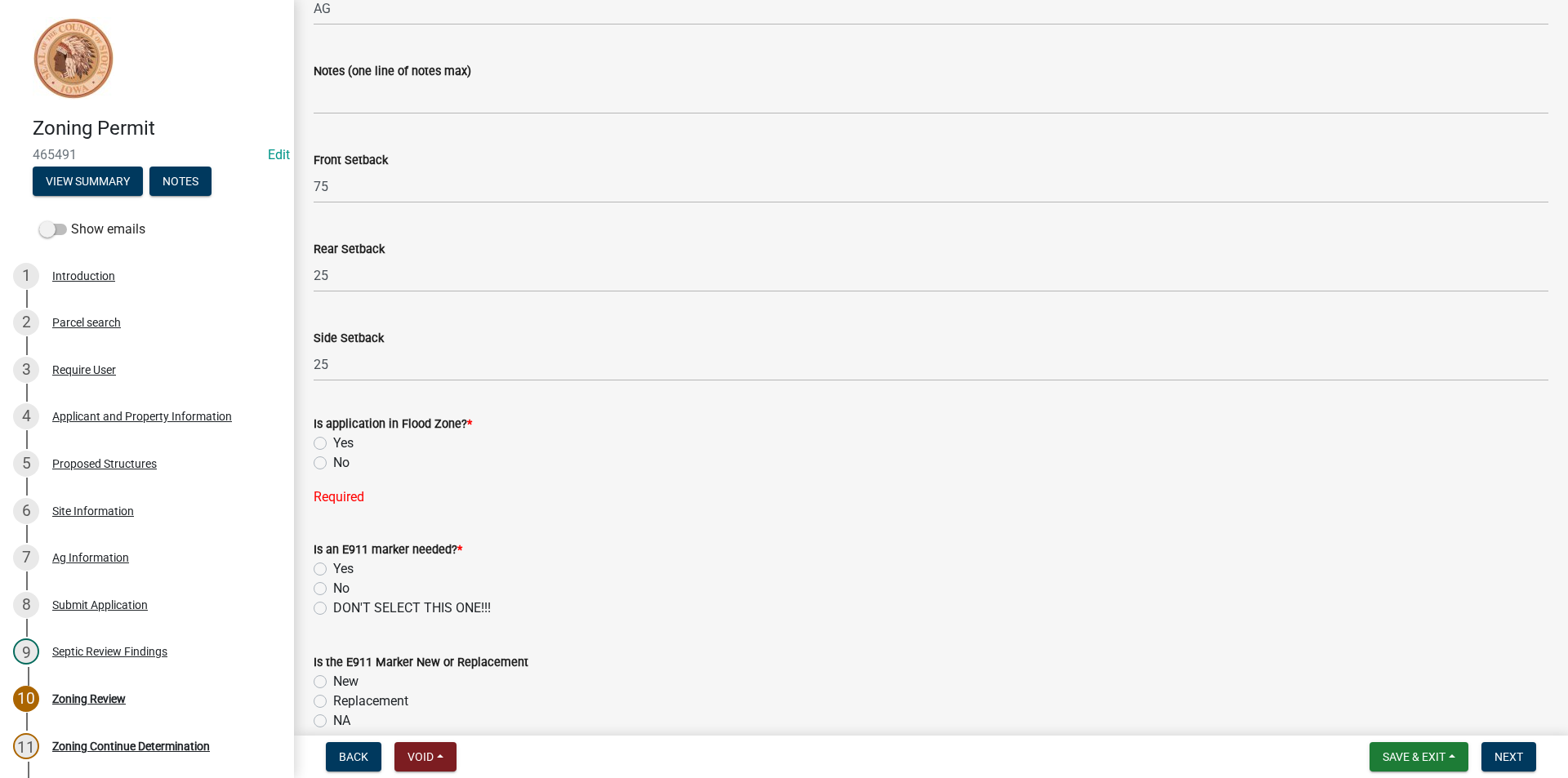
click at [333, 463] on label "No" at bounding box center [341, 463] width 16 height 19
click at [333, 463] on input "No" at bounding box center [338, 458] width 11 height 11
radio input "true"
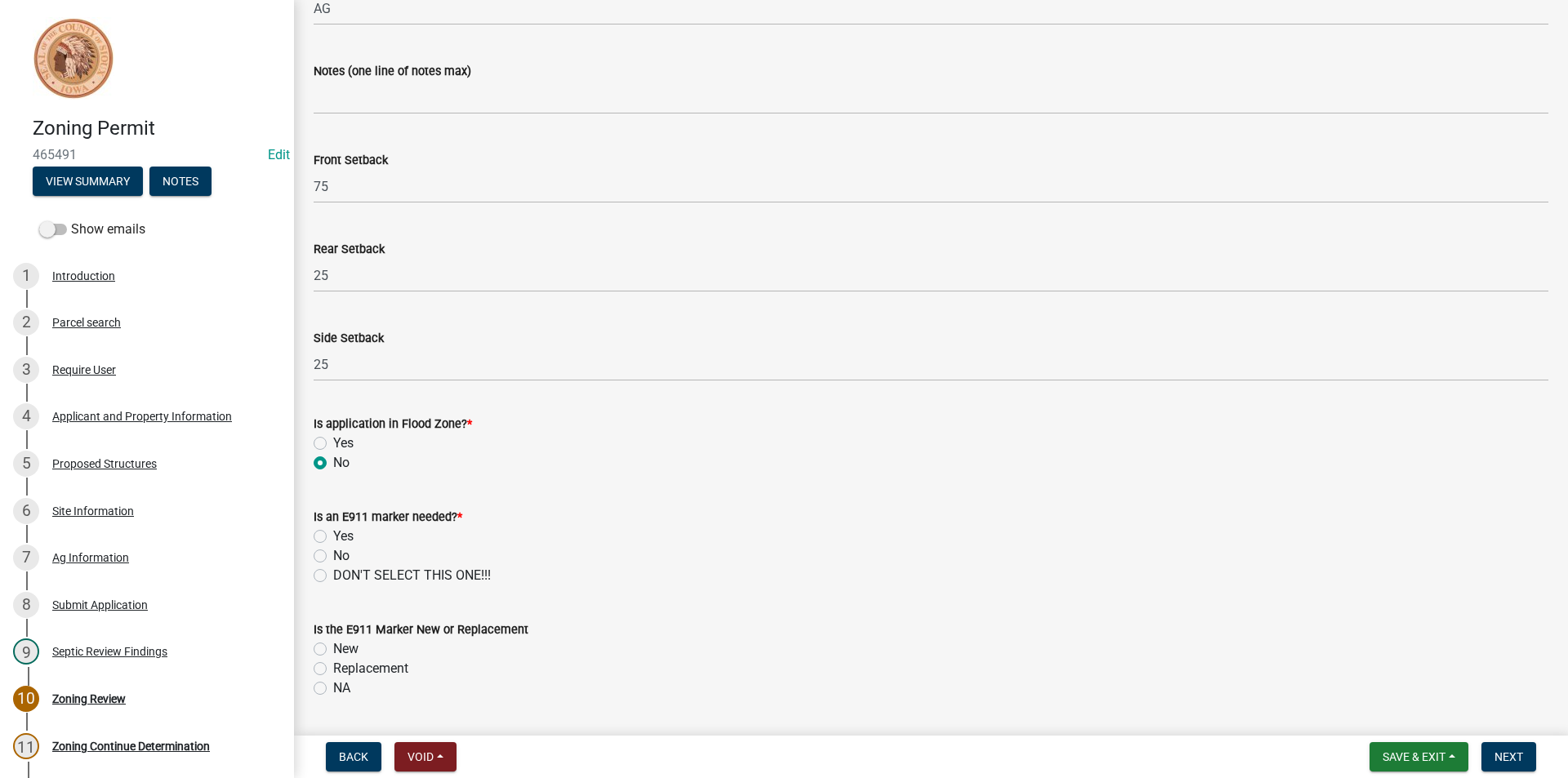
click at [333, 553] on label "No" at bounding box center [341, 556] width 16 height 19
click at [333, 553] on input "No" at bounding box center [338, 551] width 11 height 11
radio input "true"
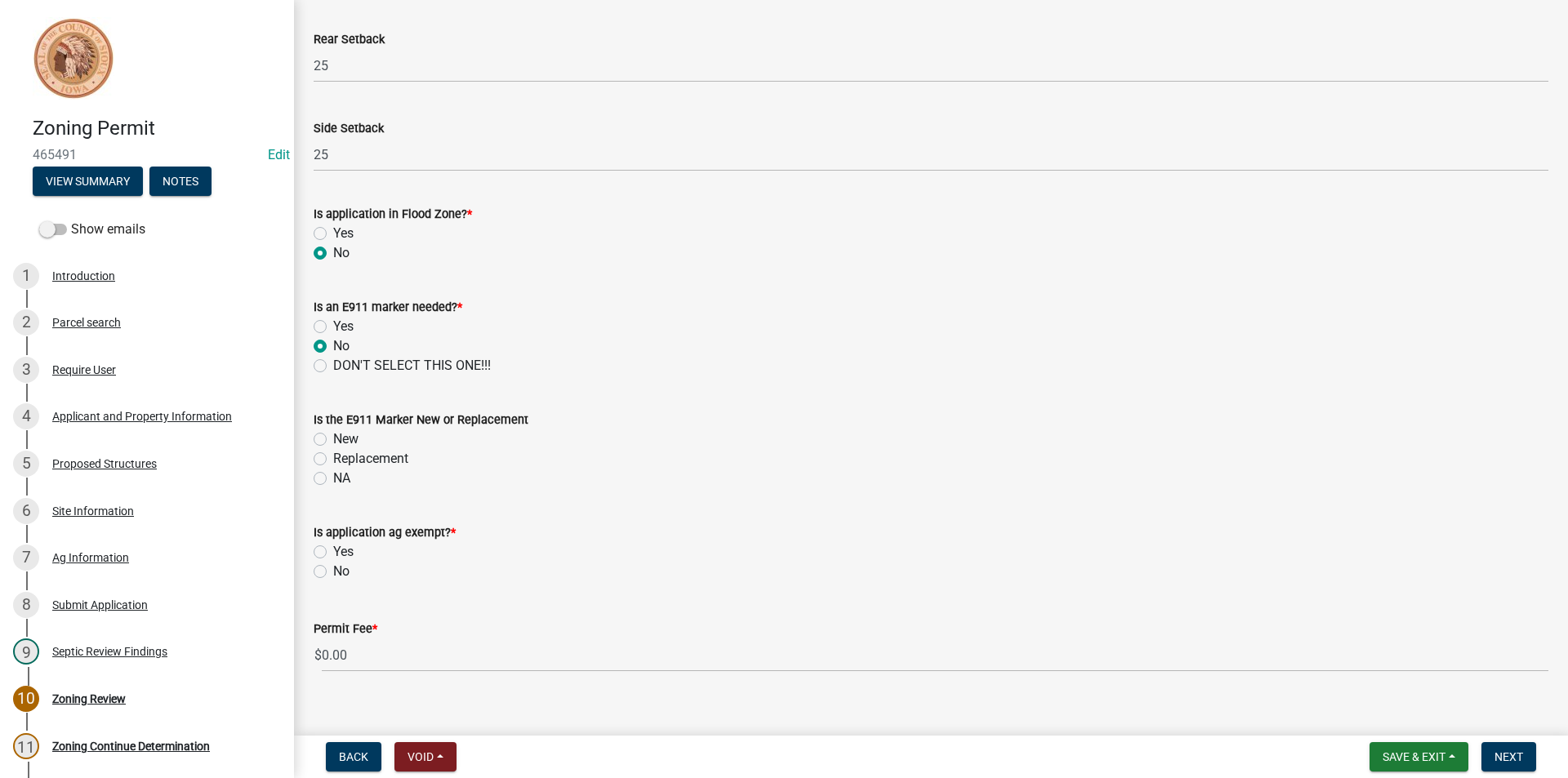
scroll to position [677, 0]
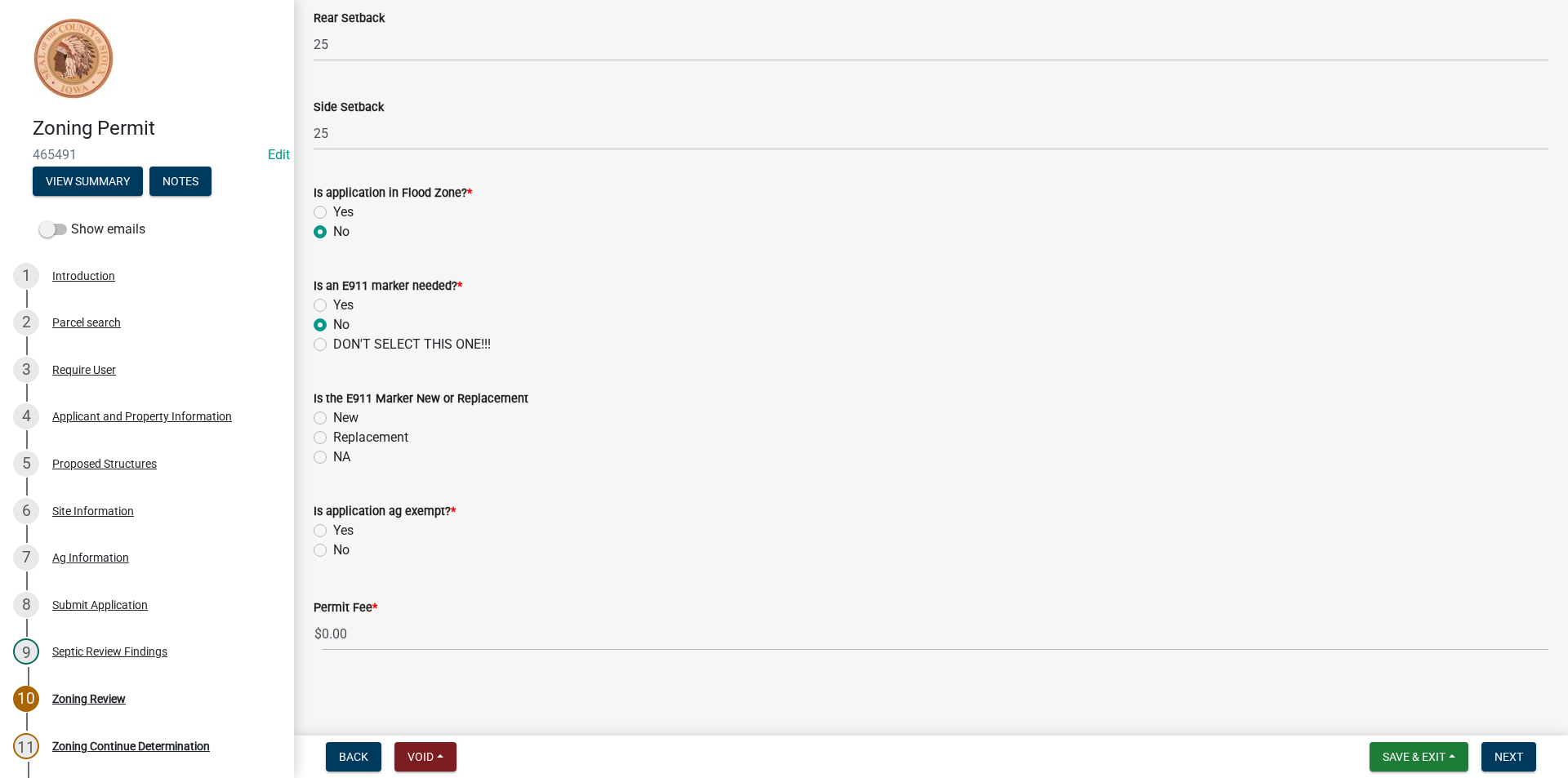
click at [333, 460] on label "NA" at bounding box center [341, 457] width 17 height 19
click at [333, 458] on input "NA" at bounding box center [338, 452] width 11 height 11
radio input "true"
click at [333, 553] on label "No" at bounding box center [341, 550] width 16 height 19
click at [333, 551] on input "No" at bounding box center [338, 545] width 11 height 11
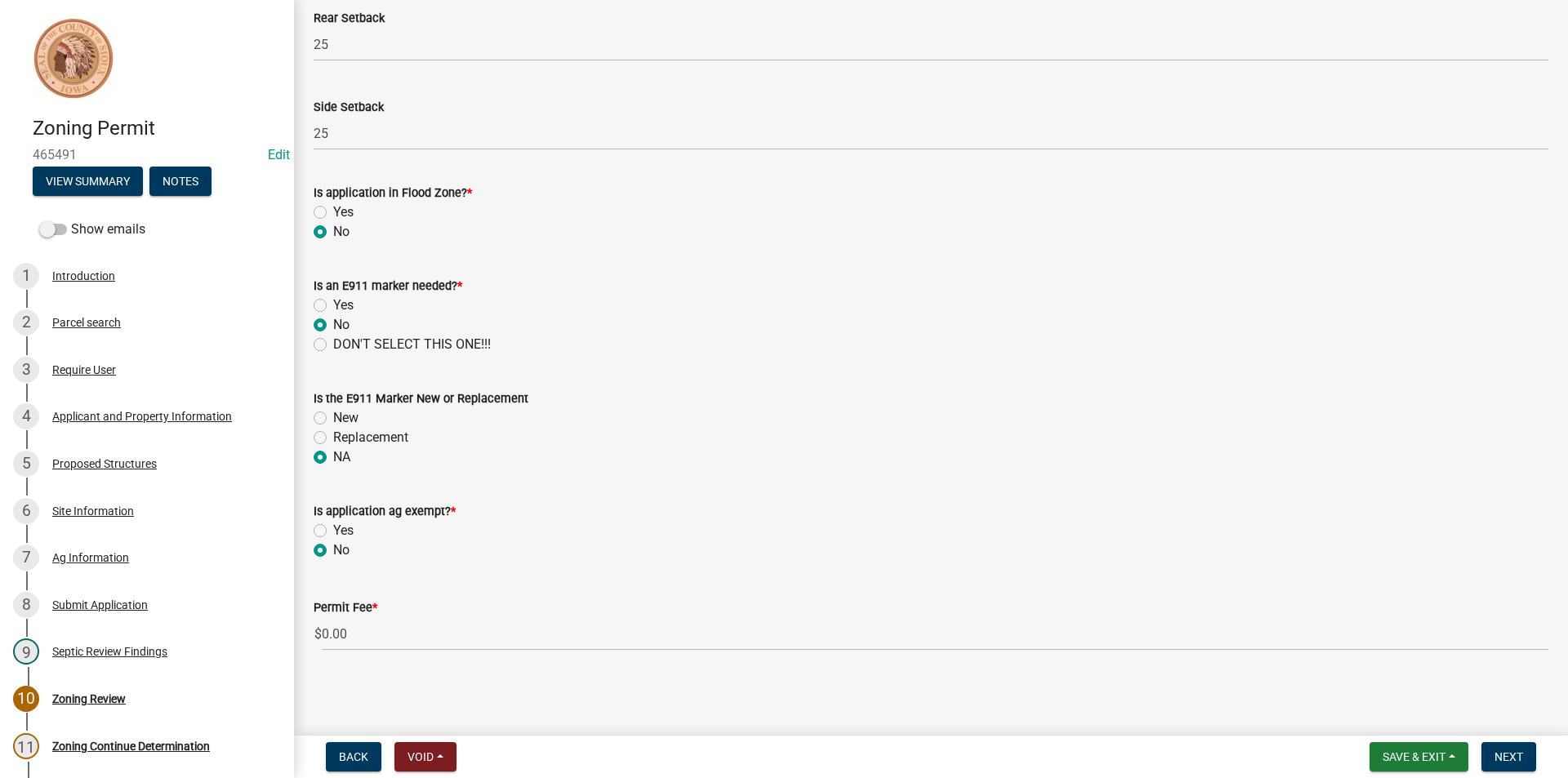
radio input "true"
click at [93, 559] on div "Ag Information" at bounding box center [90, 558] width 77 height 12
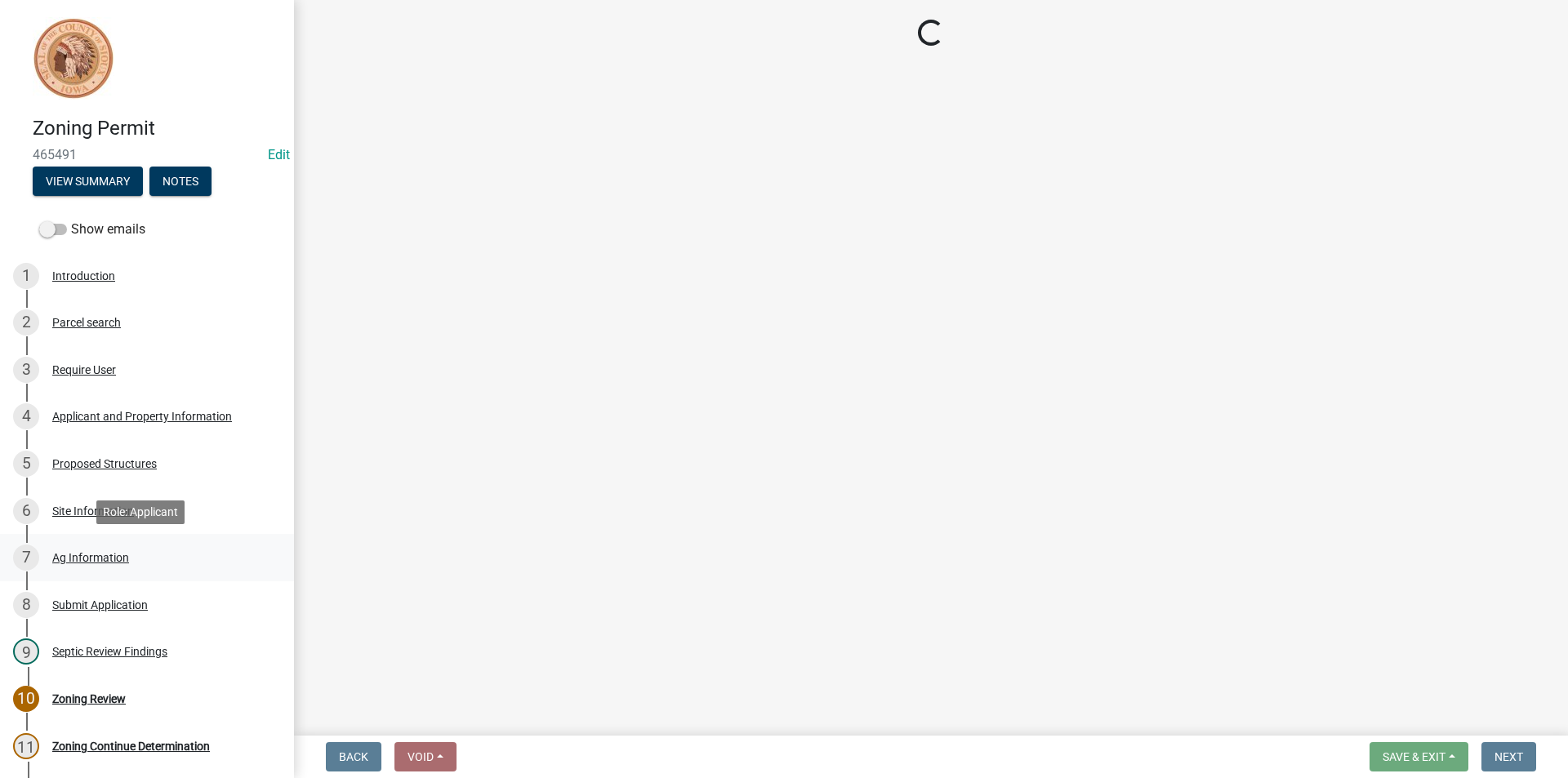
scroll to position [0, 0]
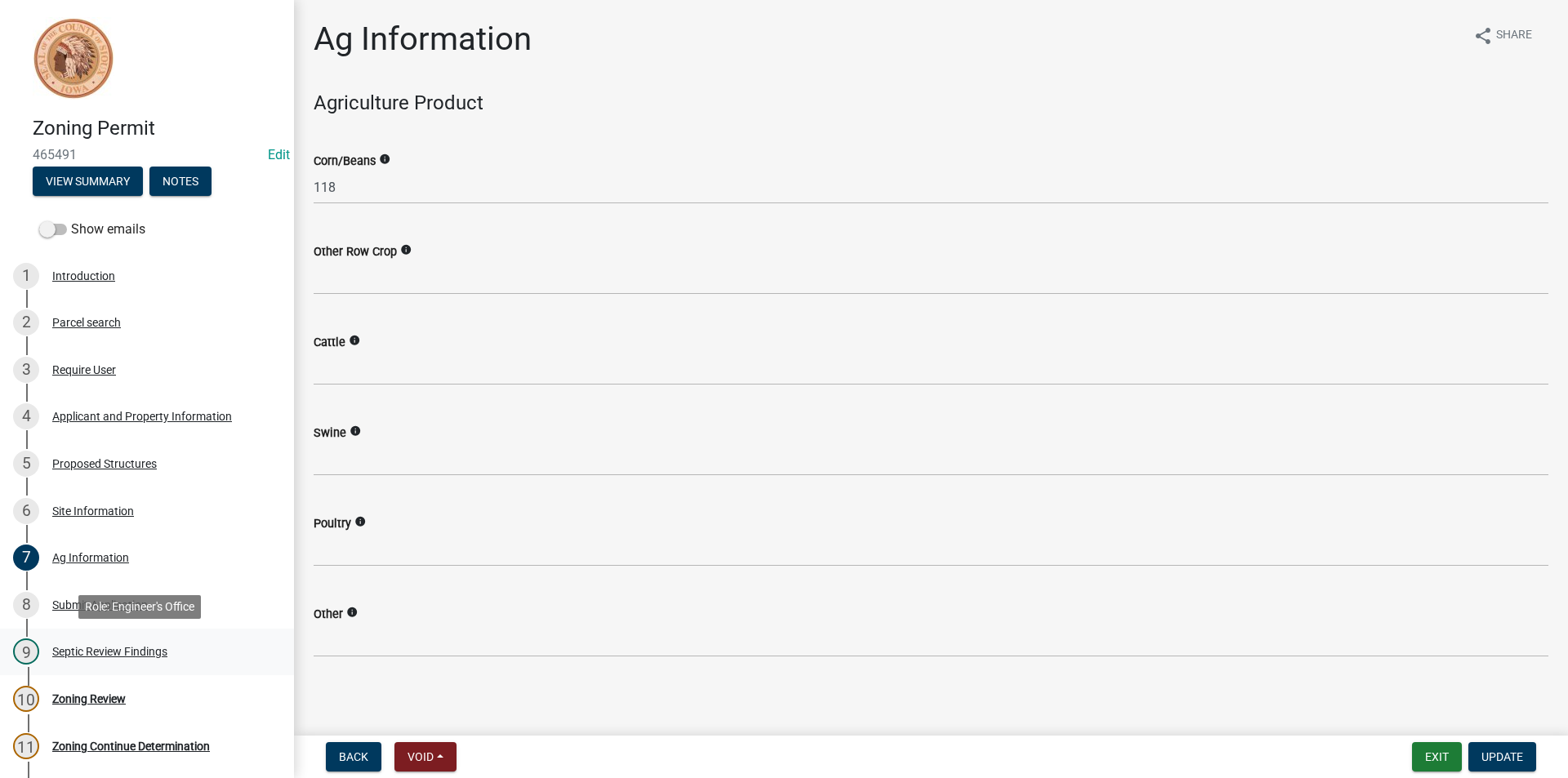
click at [126, 662] on div "9 Septic Review Findings" at bounding box center [140, 651] width 255 height 26
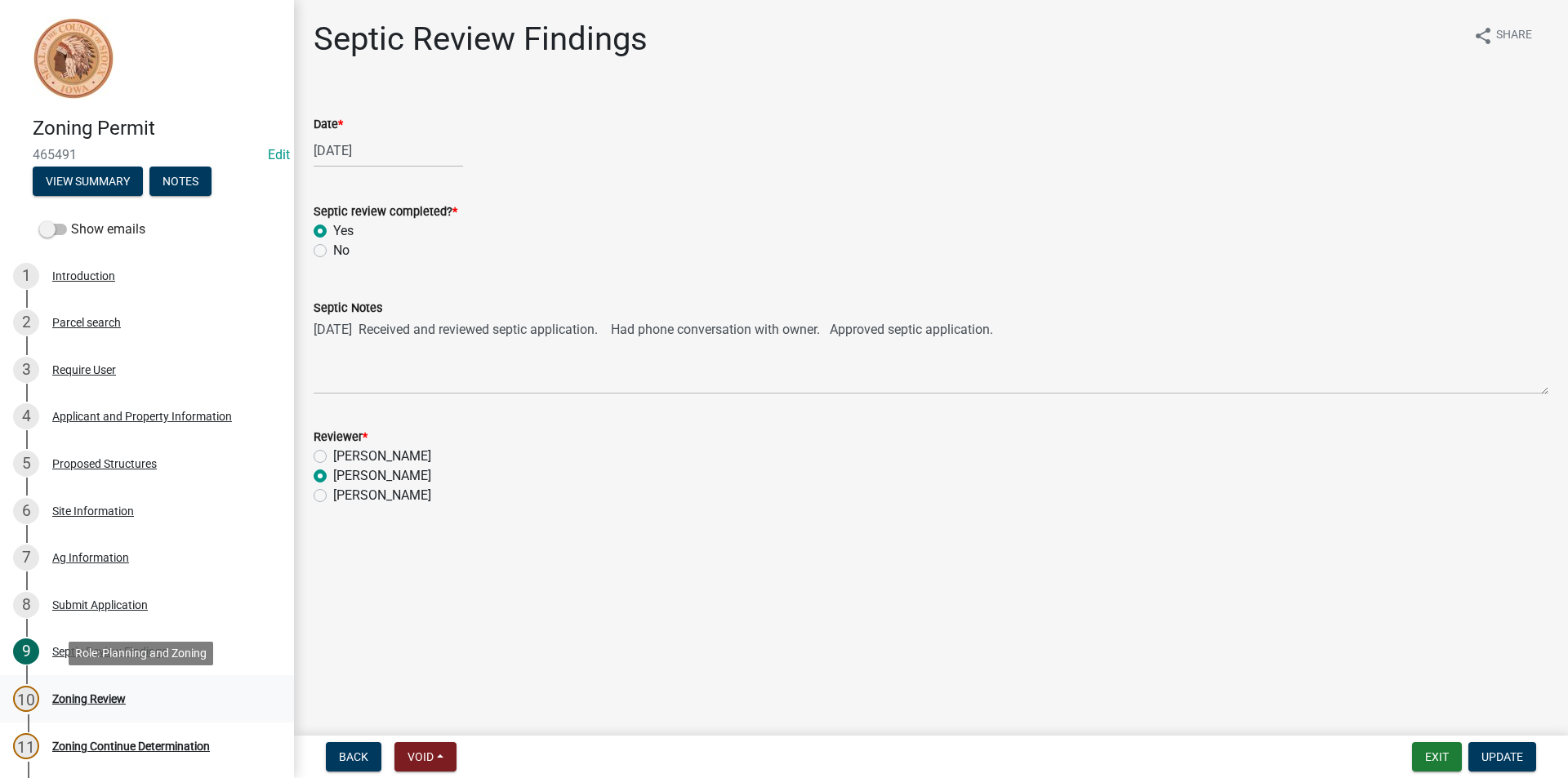
click at [100, 696] on div "Zoning Review" at bounding box center [89, 699] width 73 height 12
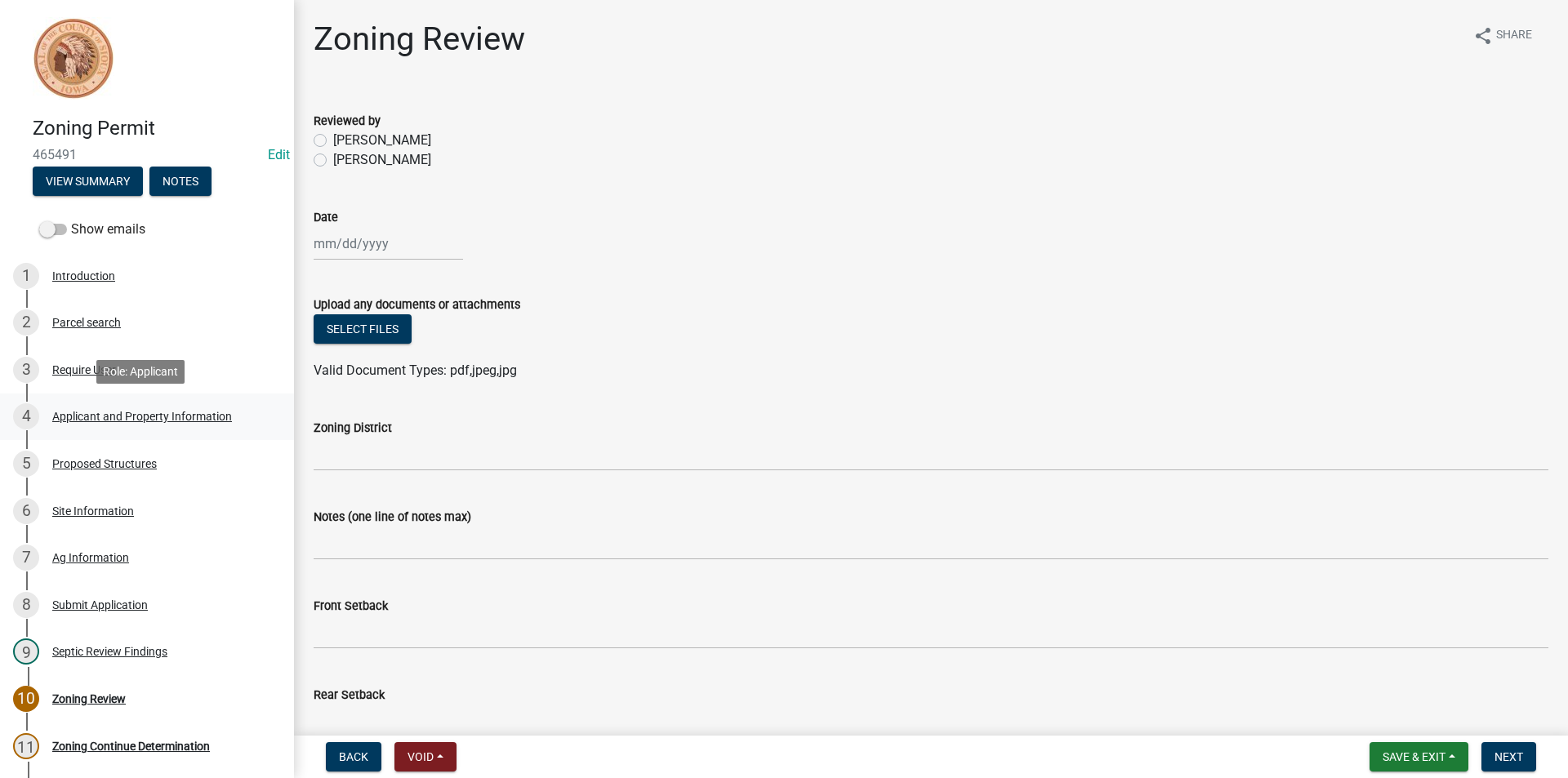
click at [168, 416] on div "Applicant and Property Information" at bounding box center [141, 416] width 180 height 12
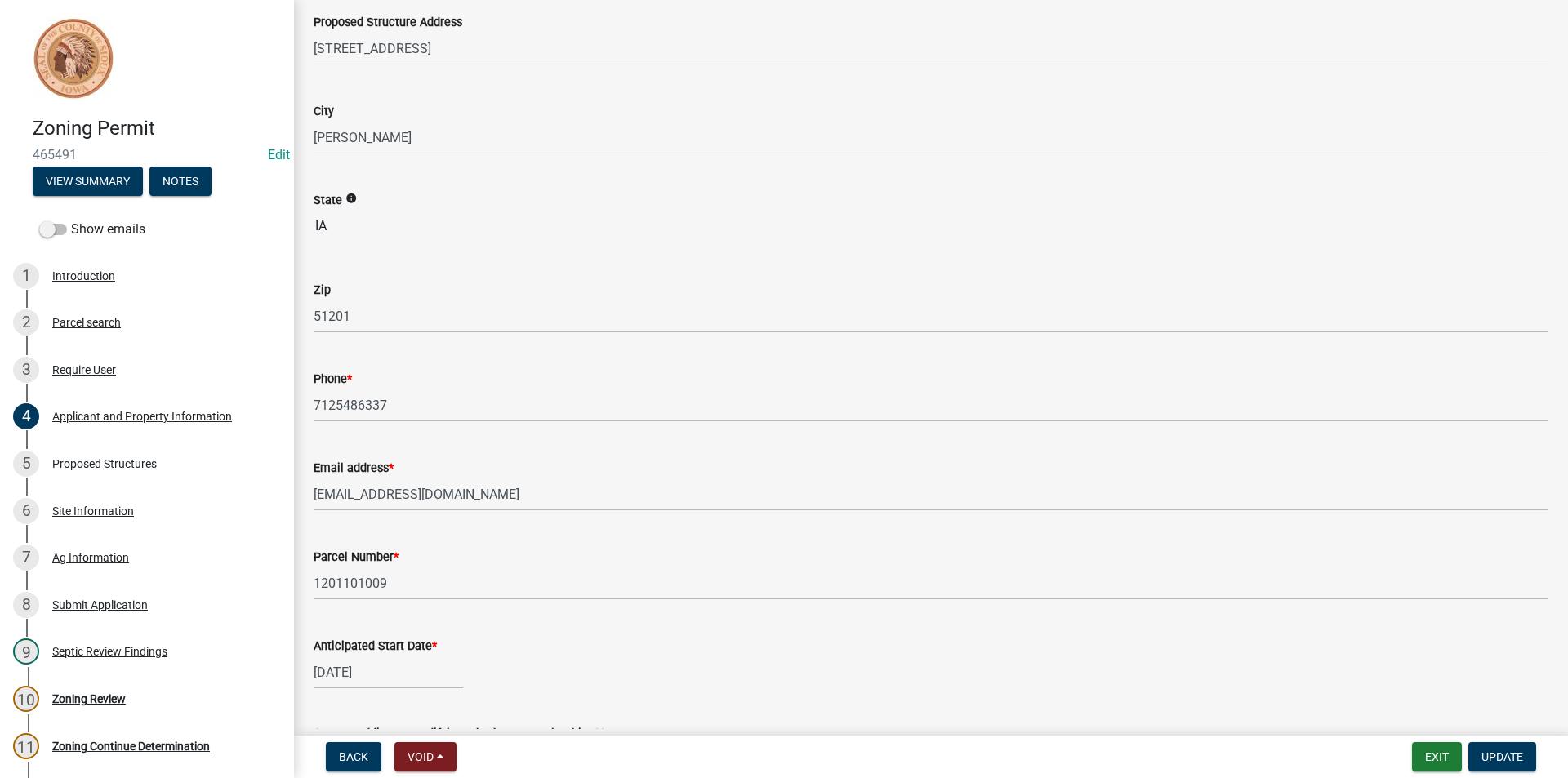
scroll to position [245, 0]
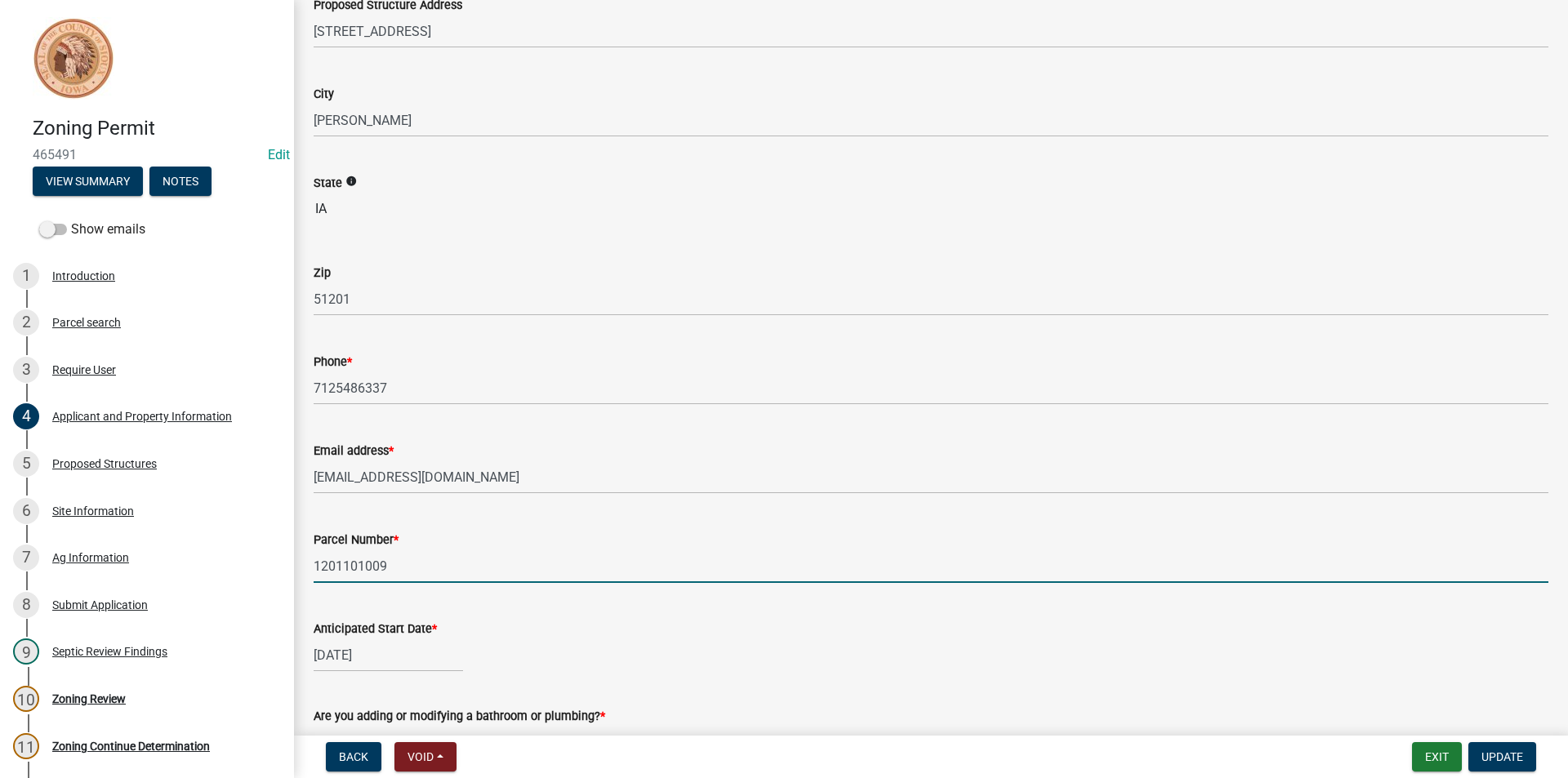
click at [342, 565] on input "1201101009" at bounding box center [931, 565] width 1235 height 34
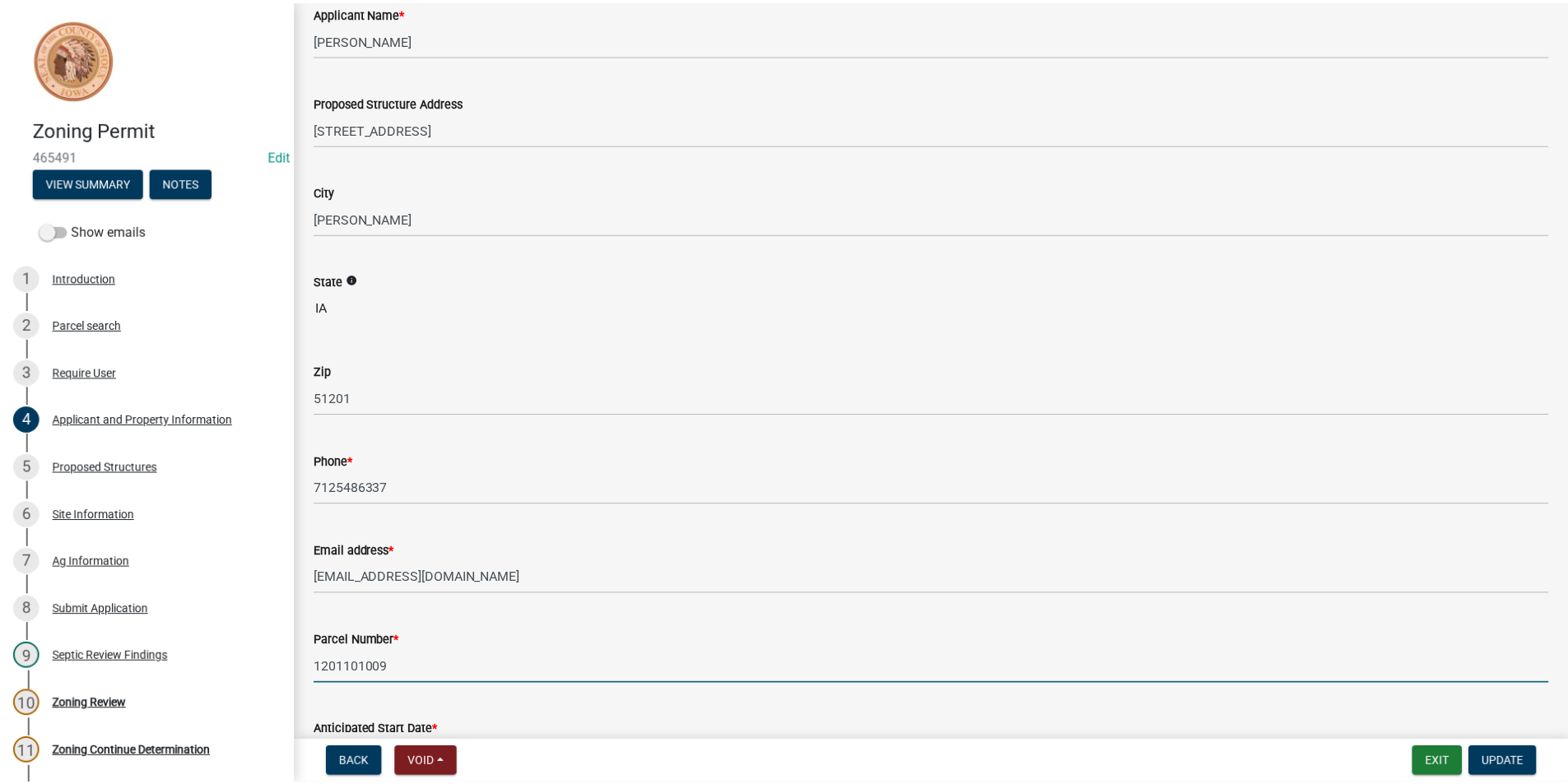
scroll to position [0, 0]
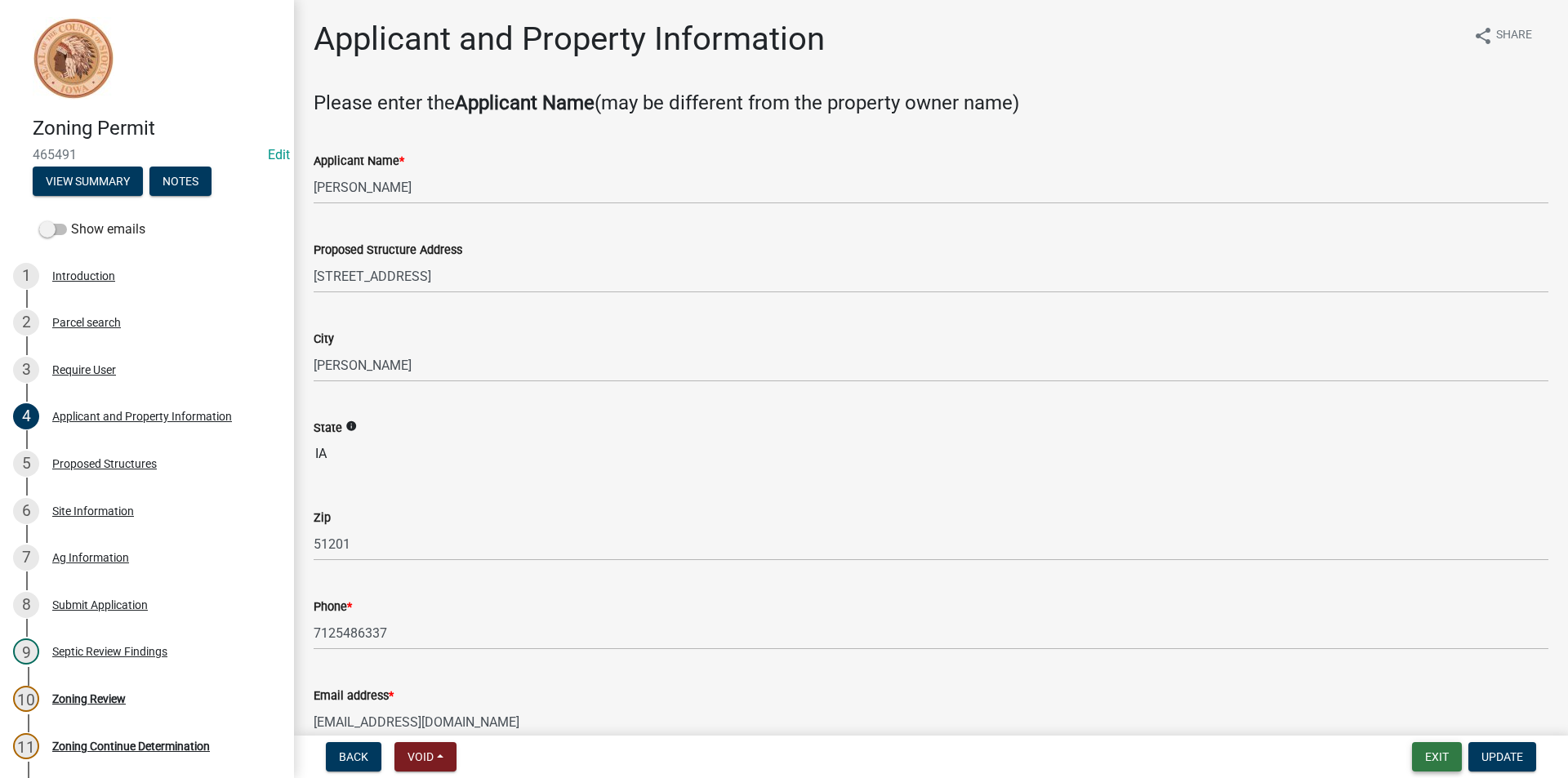
click at [1421, 759] on button "Exit" at bounding box center [1437, 757] width 50 height 30
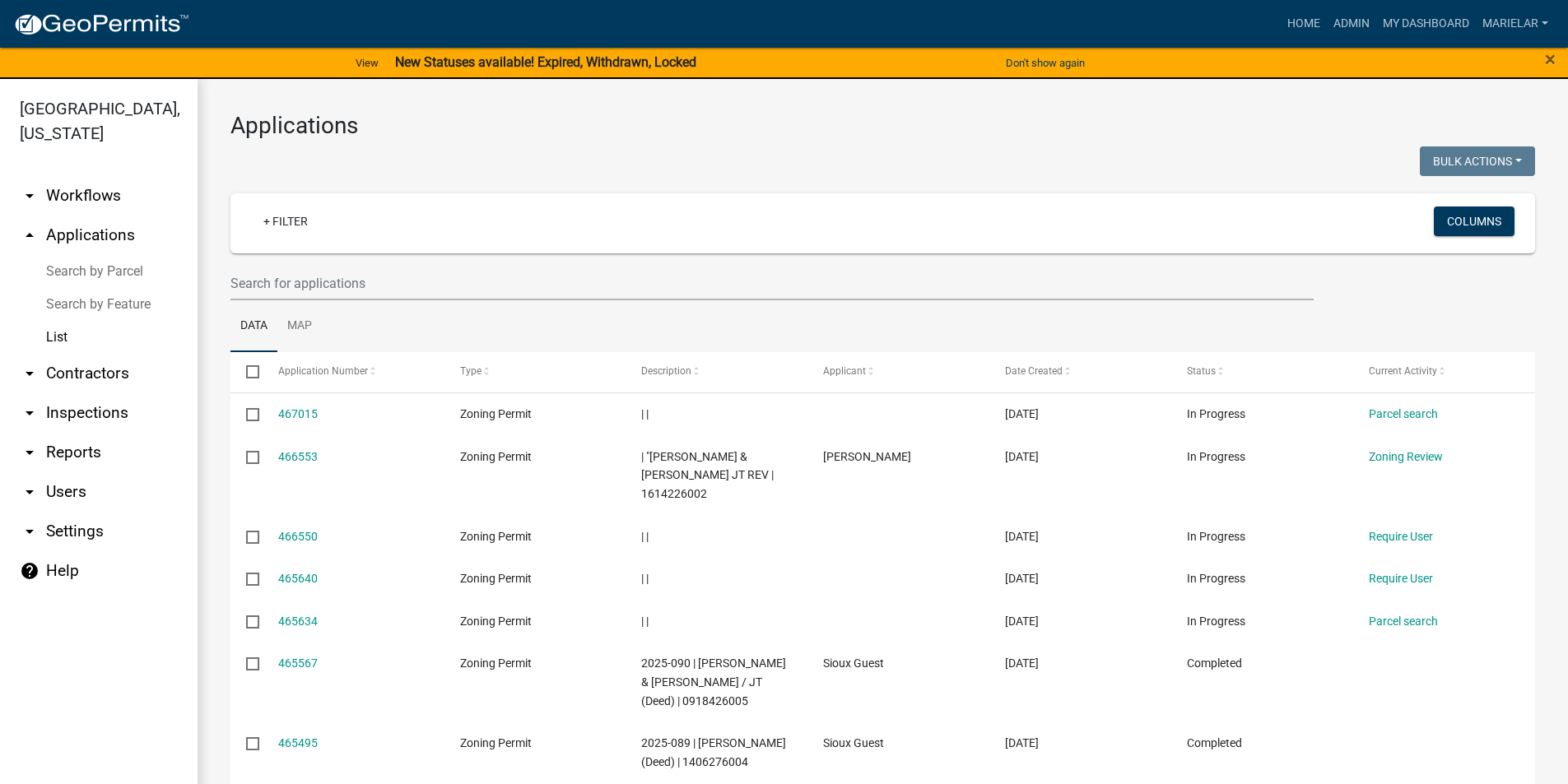
click at [608, 128] on h3 "Applications" at bounding box center [883, 125] width 1304 height 28
